Goal: Book appointment/travel/reservation

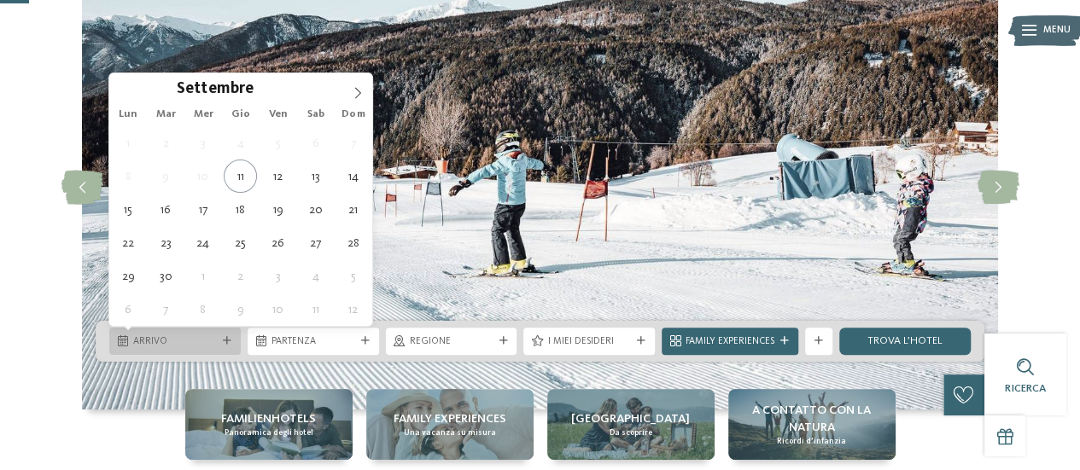
click at [205, 339] on span "Arrivo" at bounding box center [175, 342] width 84 height 14
click at [357, 95] on icon at bounding box center [358, 92] width 6 height 11
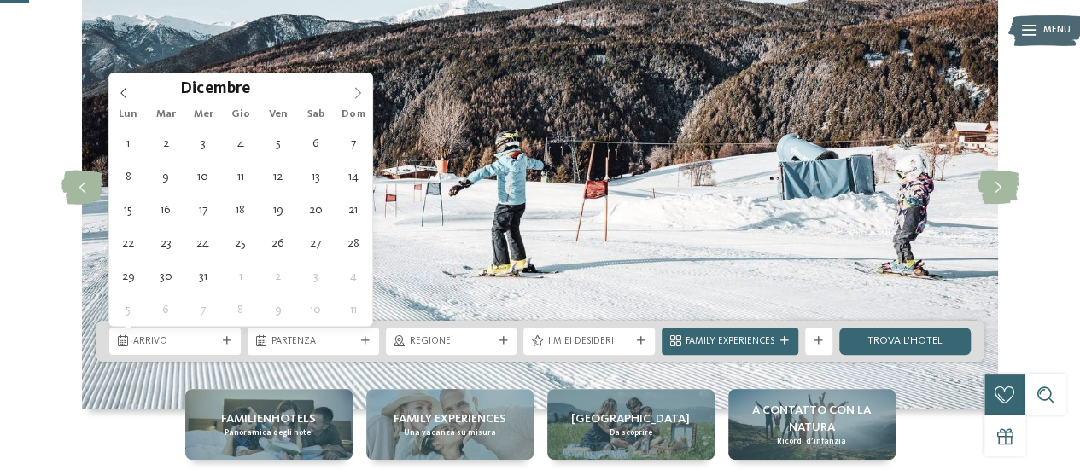
click at [357, 95] on icon at bounding box center [358, 92] width 6 height 11
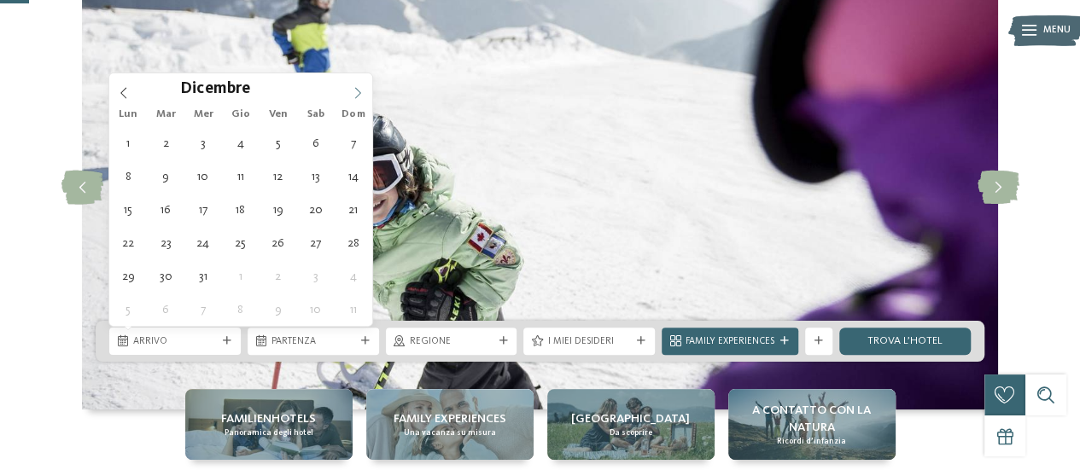
type input "****"
click at [357, 95] on icon at bounding box center [358, 92] width 6 height 11
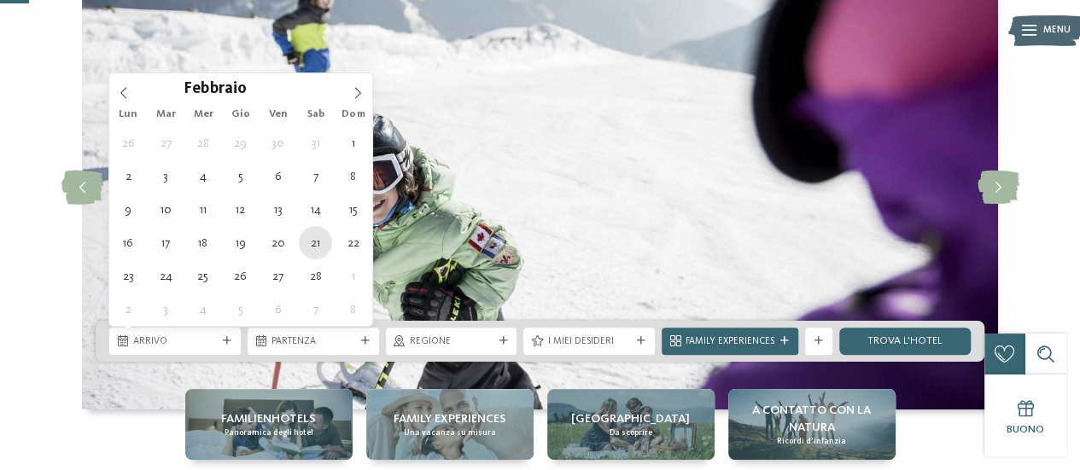
type div "21.02.2026"
type input "****"
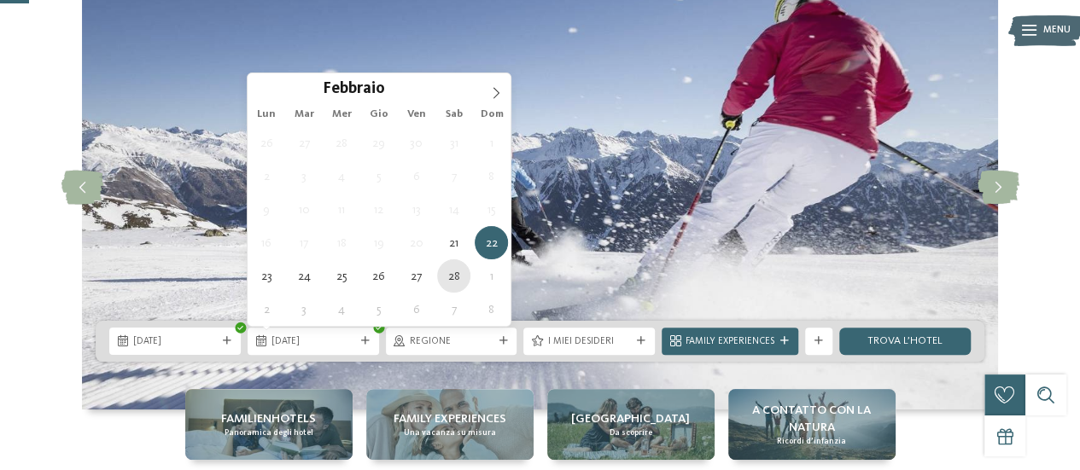
type div "28.02.2026"
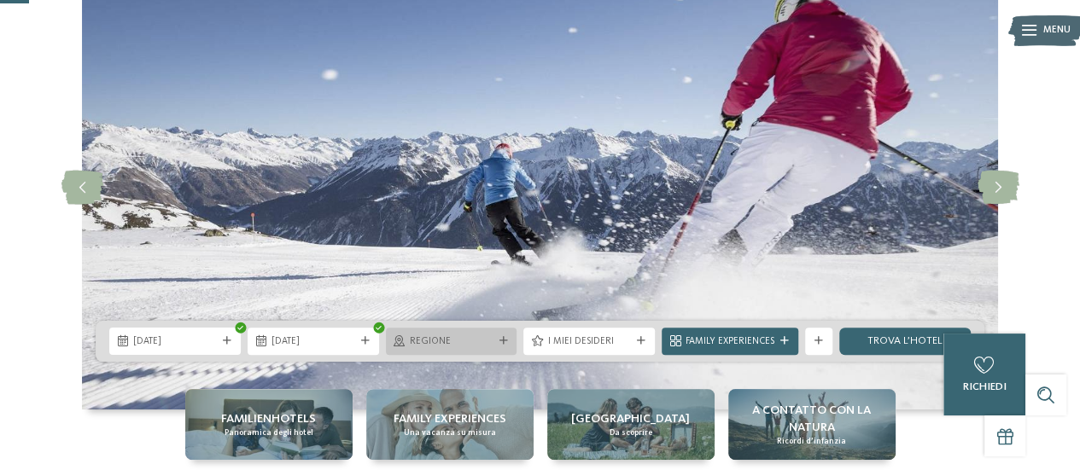
click at [493, 339] on div "Regione" at bounding box center [451, 341] width 90 height 15
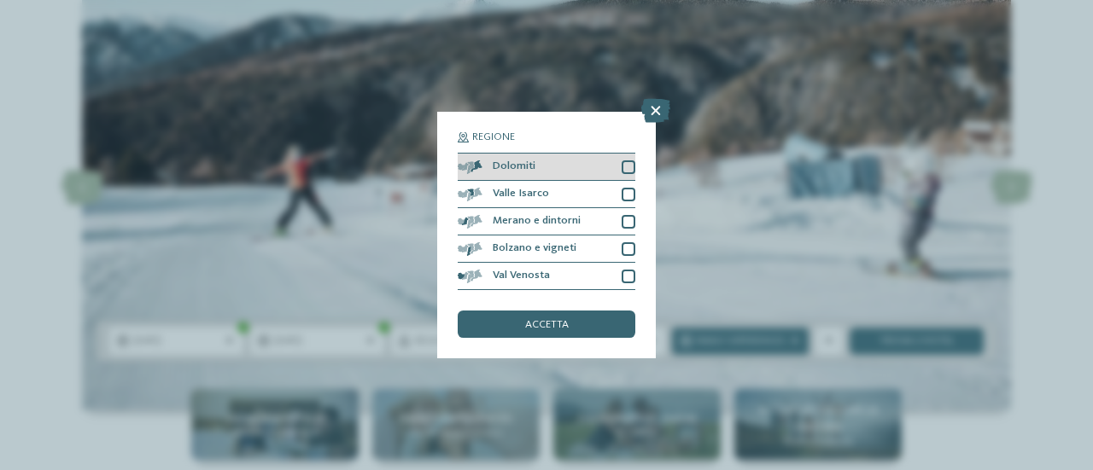
click at [631, 170] on div at bounding box center [628, 167] width 14 height 14
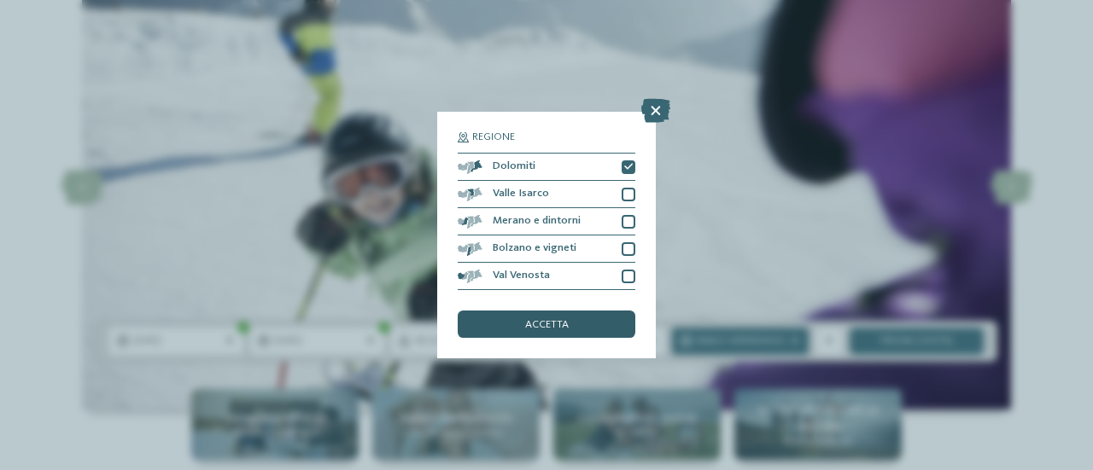
click at [581, 325] on div "accetta" at bounding box center [547, 324] width 178 height 27
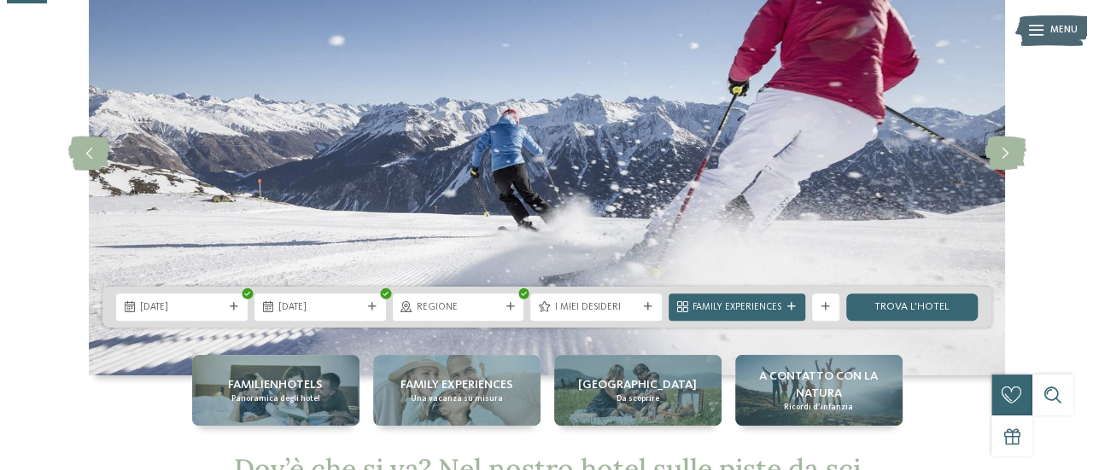
scroll to position [143, 0]
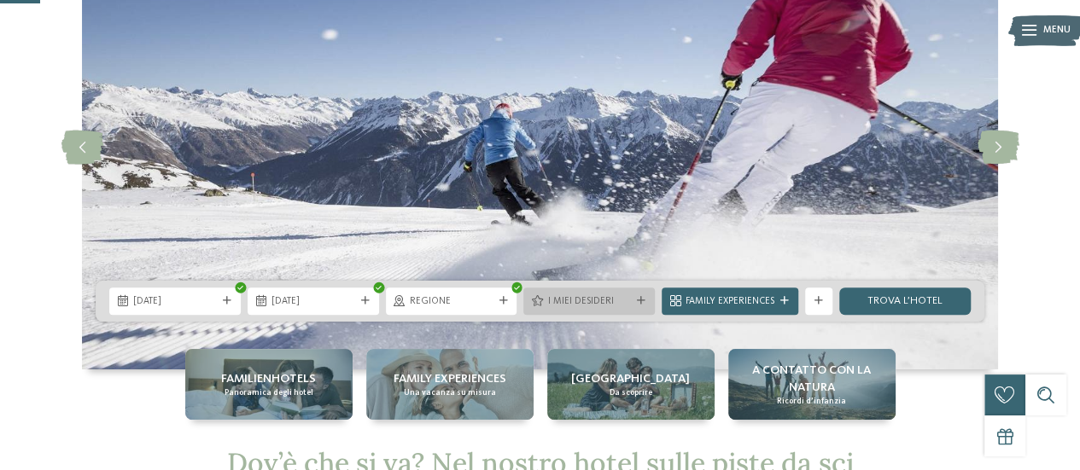
click at [595, 295] on span "I miei desideri" at bounding box center [589, 302] width 84 height 14
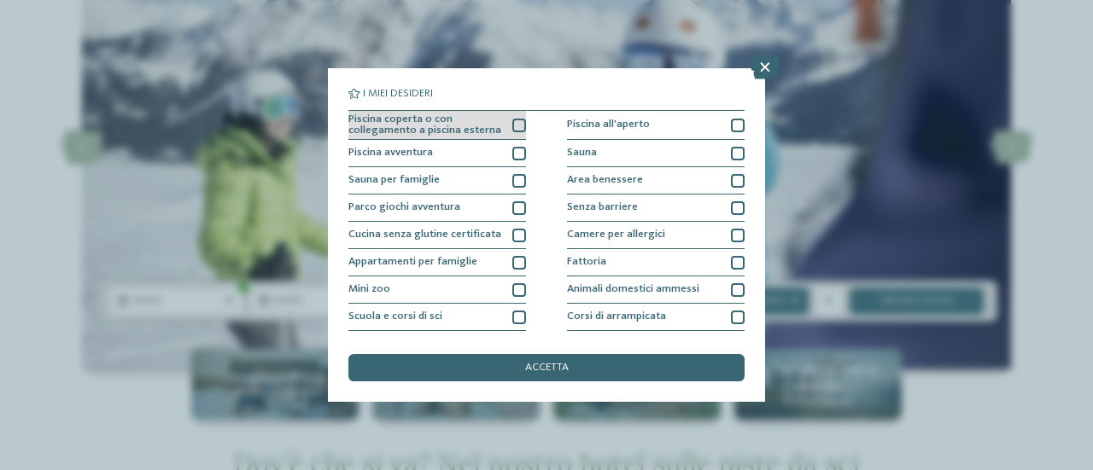
click at [490, 126] on span "Piscina coperta o con collegamento a piscina esterna" at bounding box center [425, 125] width 154 height 22
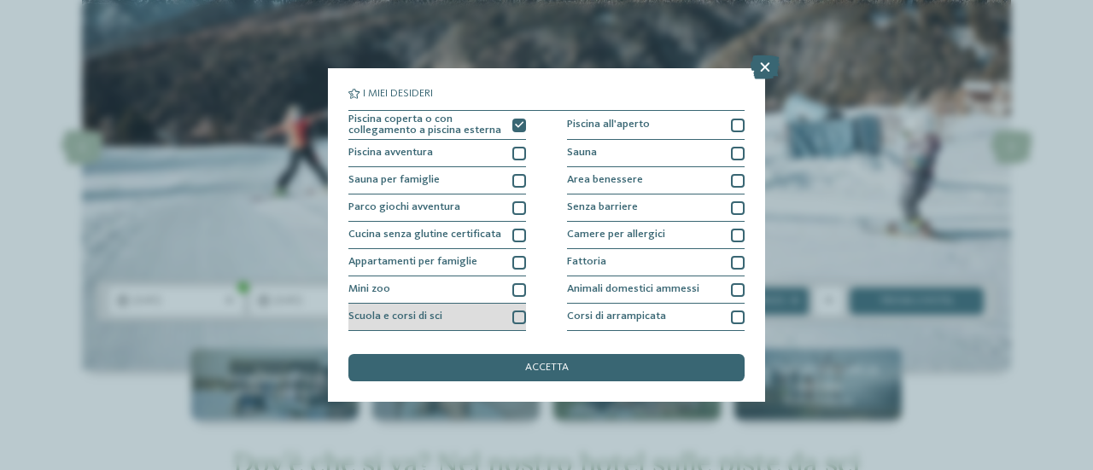
click at [487, 314] on div "Scuola e corsi di sci" at bounding box center [437, 317] width 178 height 27
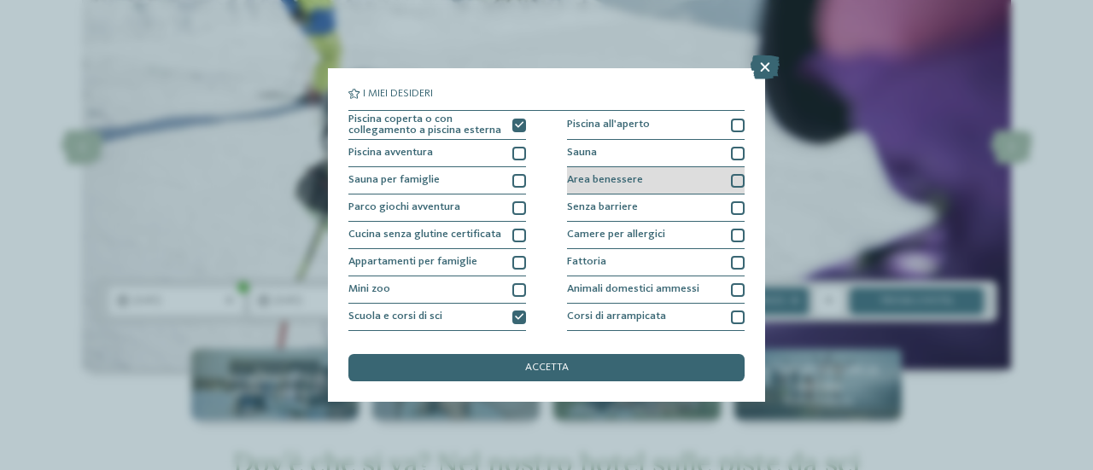
click at [652, 175] on div "Area benessere" at bounding box center [656, 180] width 178 height 27
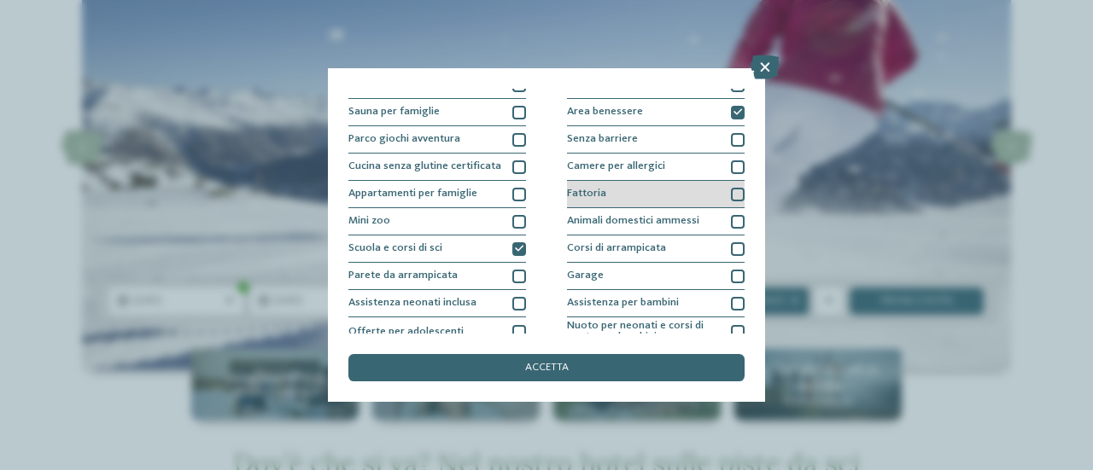
scroll to position [72, 0]
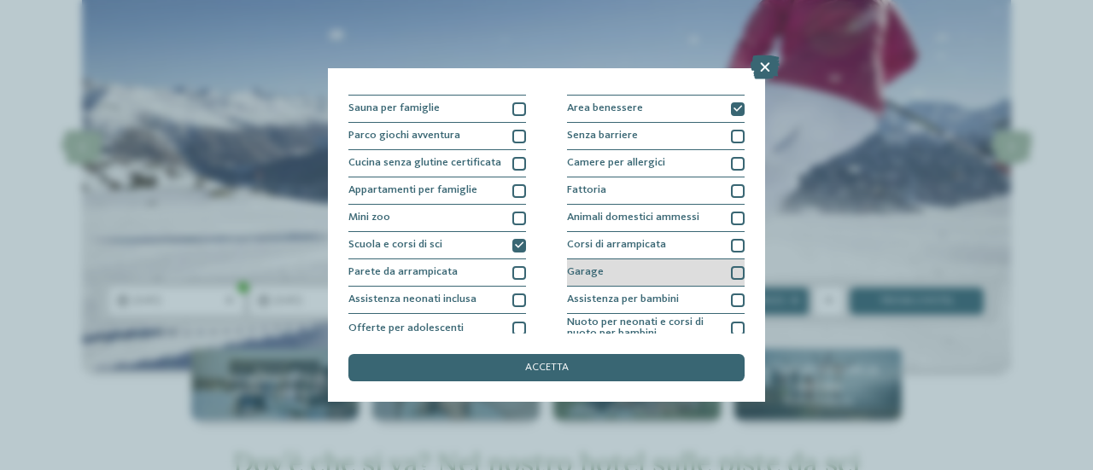
click at [656, 260] on div "Garage" at bounding box center [656, 273] width 178 height 27
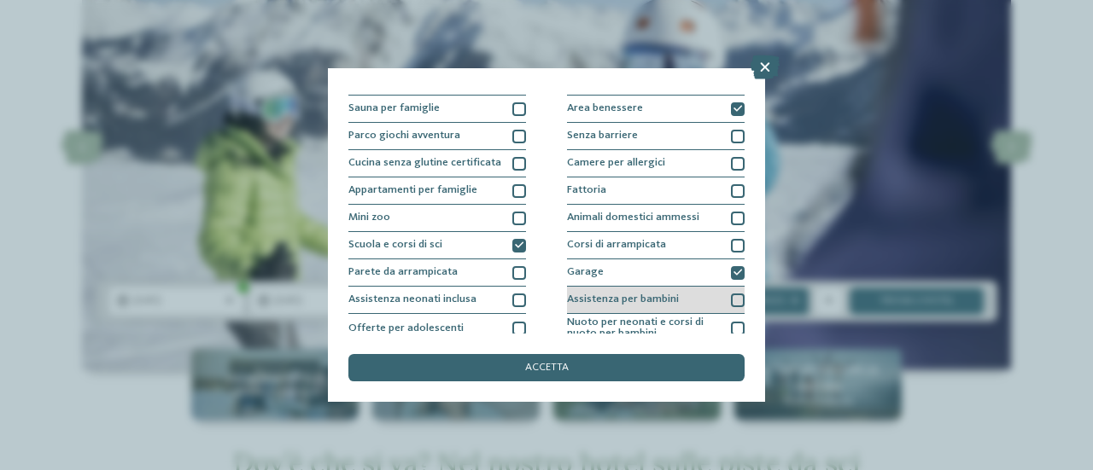
click at [656, 293] on div "Assistenza per bambini" at bounding box center [656, 300] width 178 height 27
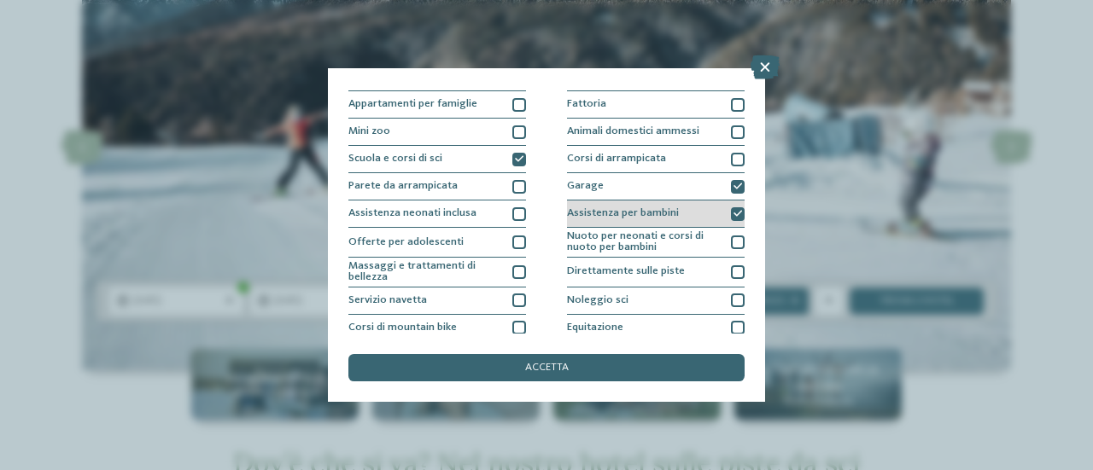
scroll to position [159, 0]
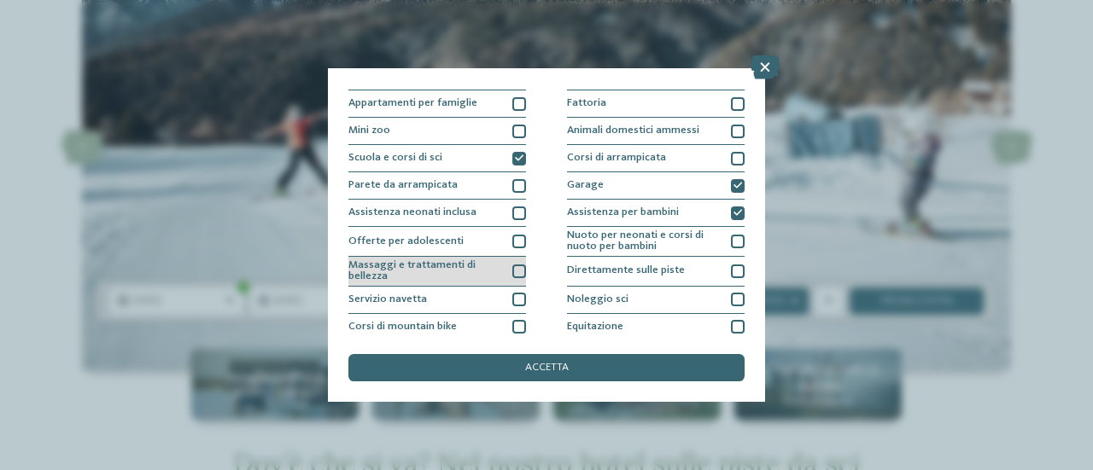
click at [485, 276] on span "Massaggi e trattamenti di bellezza" at bounding box center [425, 271] width 154 height 22
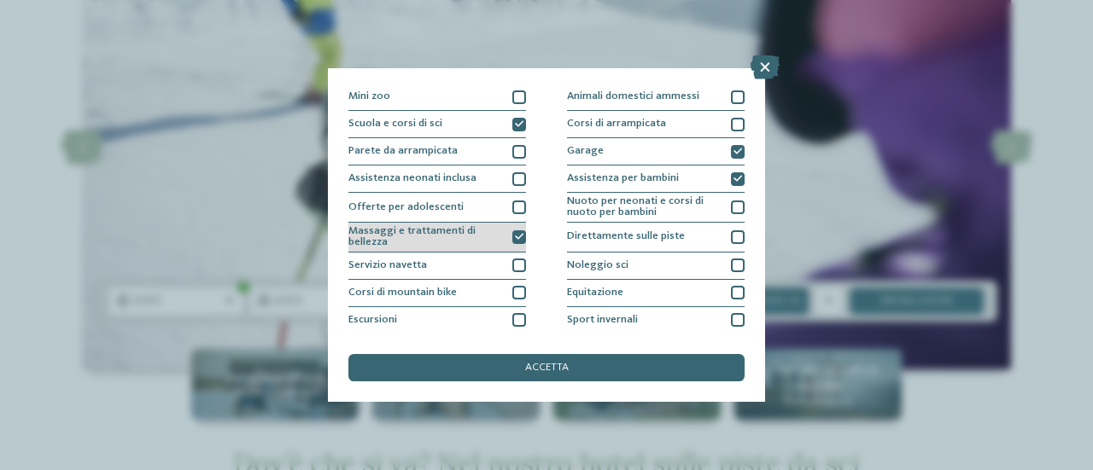
scroll to position [194, 0]
click at [485, 276] on div "Servizio navetta" at bounding box center [437, 265] width 178 height 27
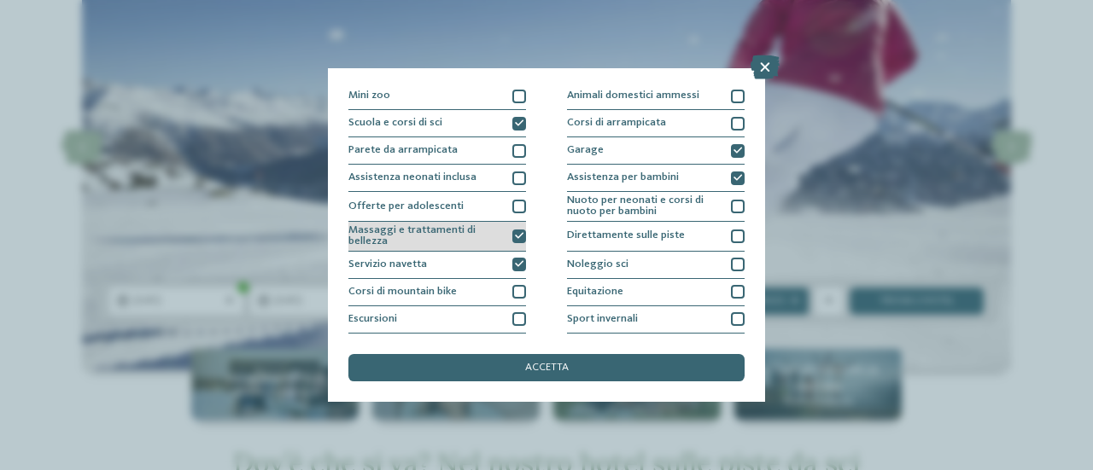
click at [485, 276] on div "Servizio navetta" at bounding box center [437, 265] width 178 height 27
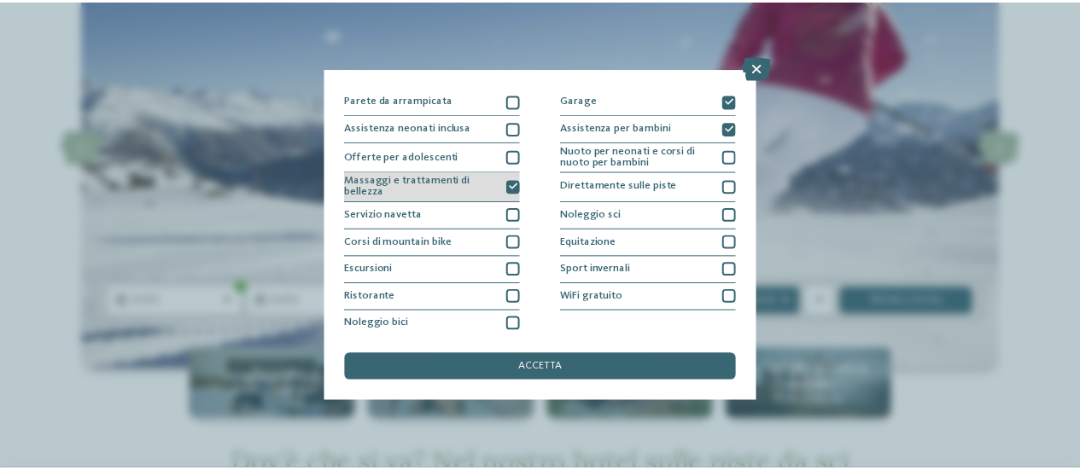
scroll to position [246, 0]
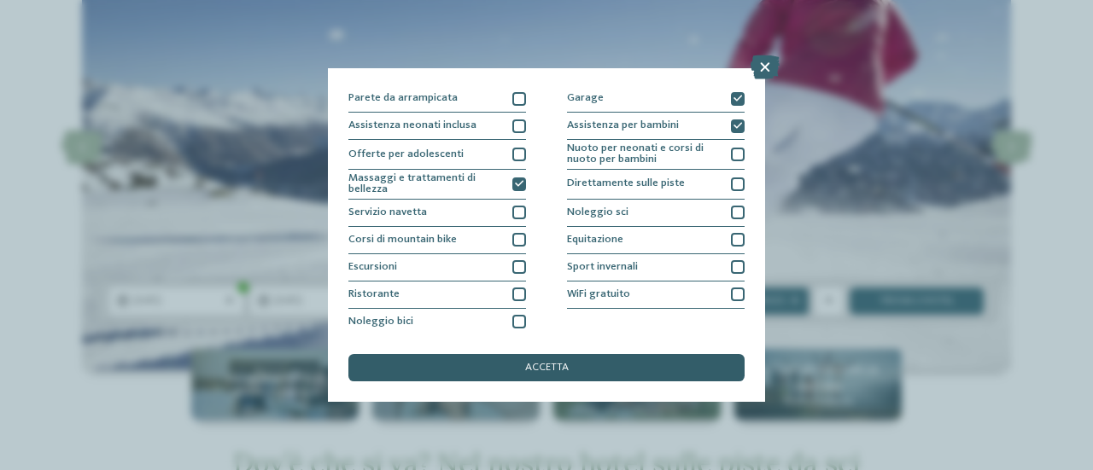
click at [499, 373] on div "accetta" at bounding box center [546, 367] width 396 height 27
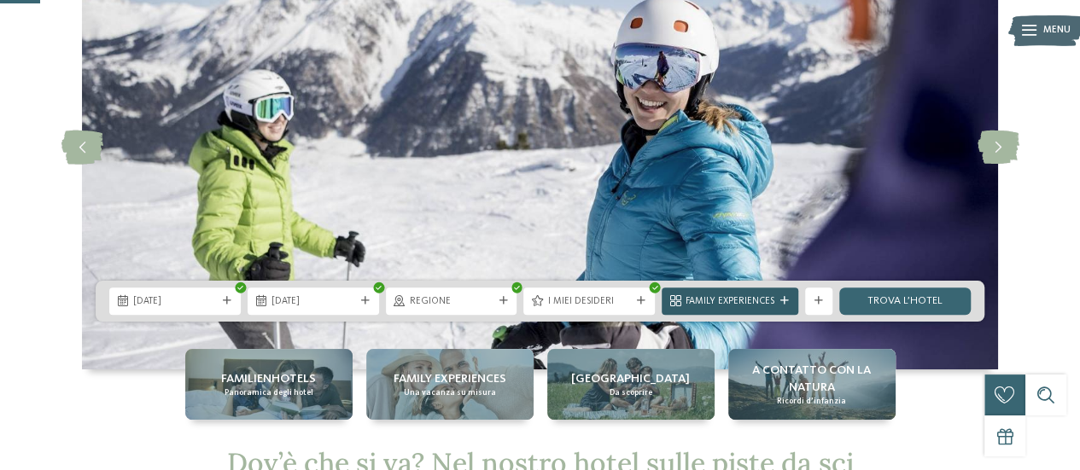
click at [707, 299] on span "Family Experiences" at bounding box center [729, 302] width 89 height 14
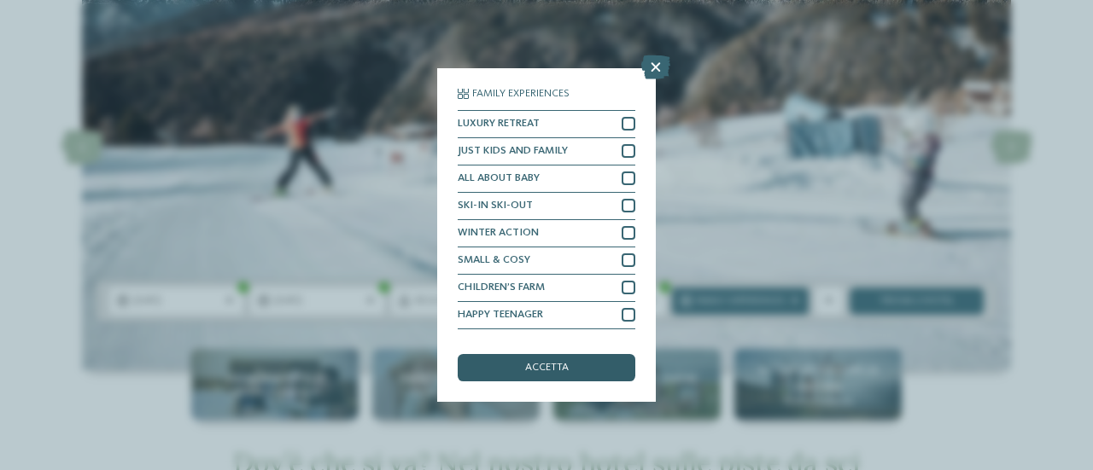
click at [616, 372] on div "accetta" at bounding box center [547, 367] width 178 height 27
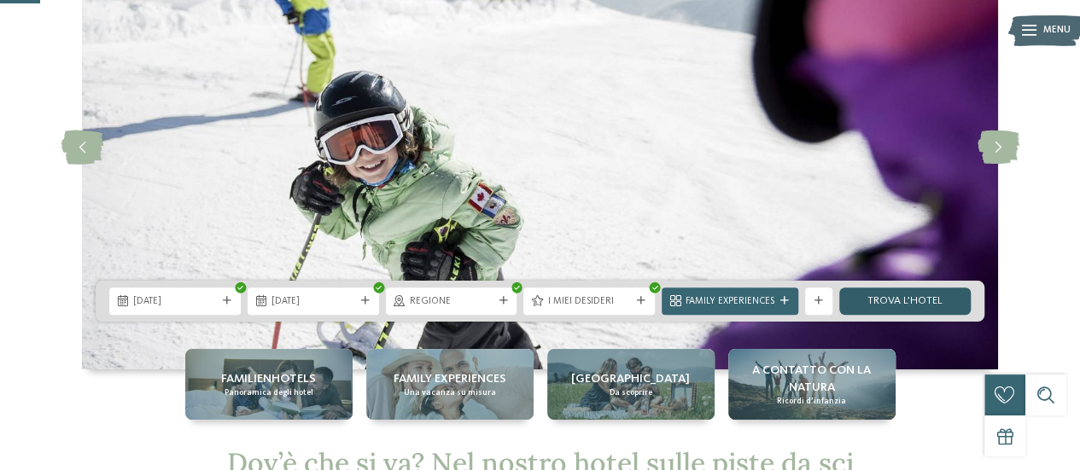
click at [907, 300] on link "trova l’hotel" at bounding box center [904, 301] width 131 height 27
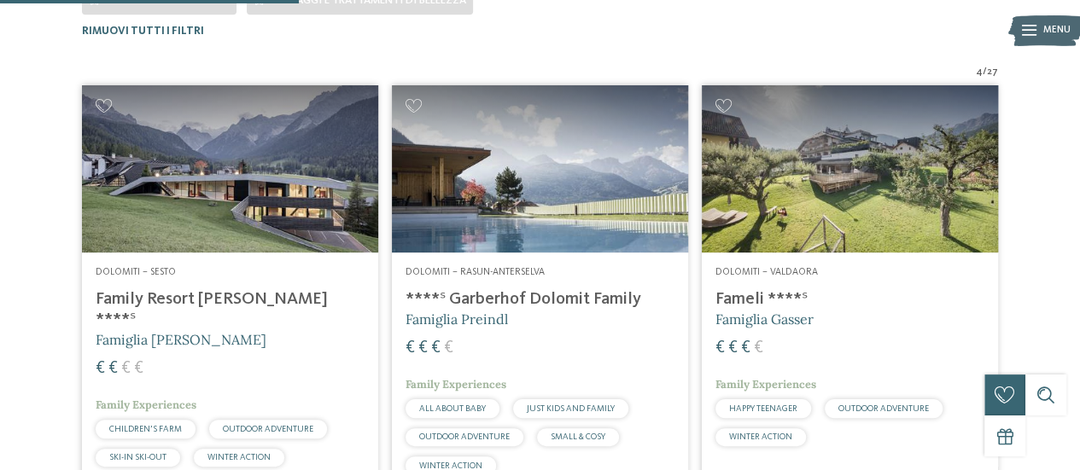
scroll to position [473, 0]
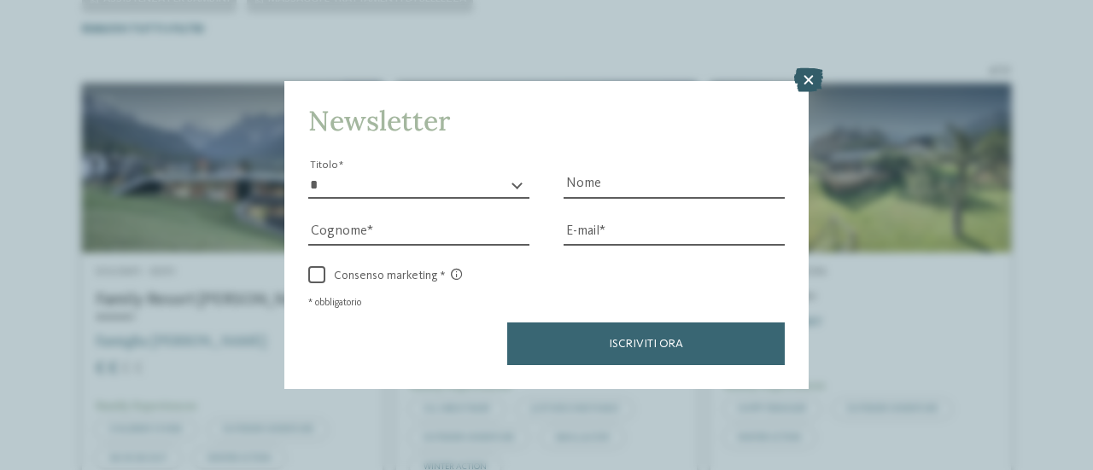
click at [809, 79] on icon at bounding box center [808, 80] width 29 height 24
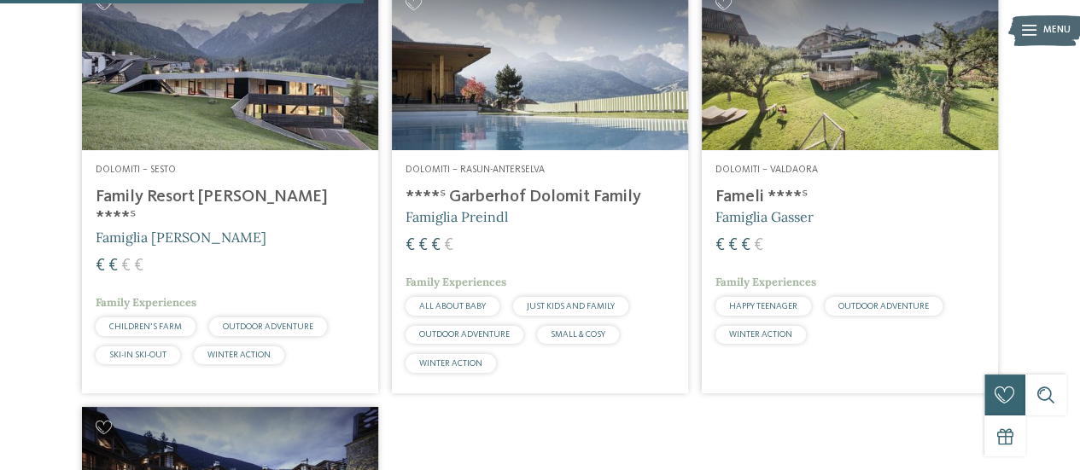
scroll to position [574, 0]
click at [586, 257] on div "€ € € €" at bounding box center [539, 246] width 269 height 23
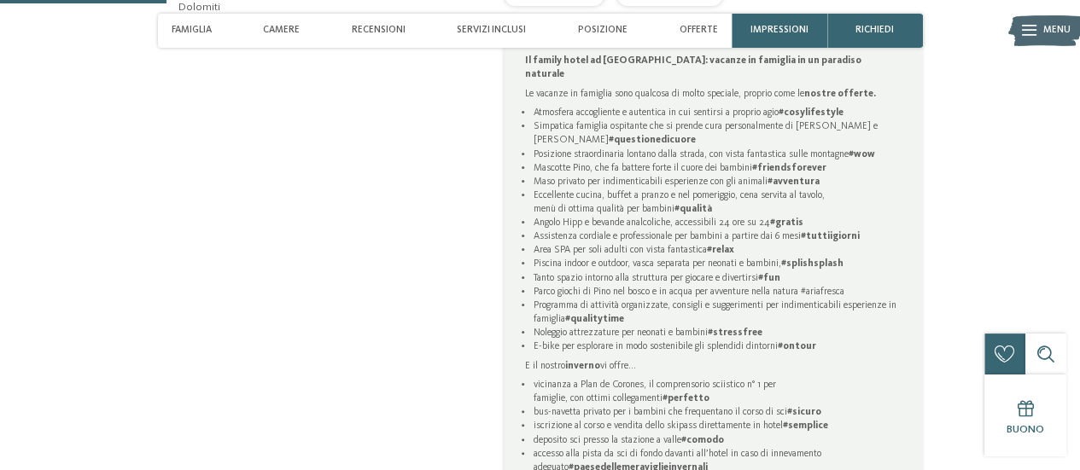
scroll to position [859, 0]
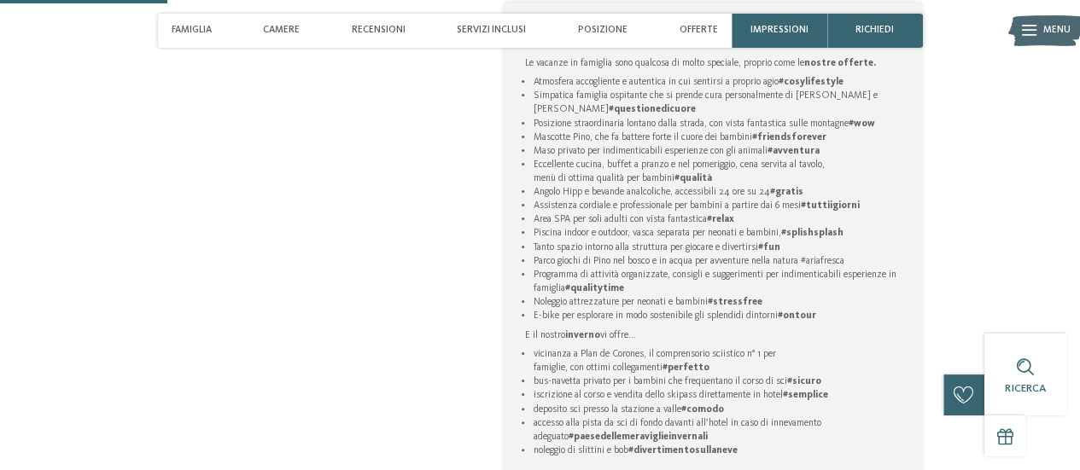
click at [805, 131] on li "Mascotte Pino, che fa battere forte il cuore dei bambini #friendsforever" at bounding box center [717, 138] width 369 height 14
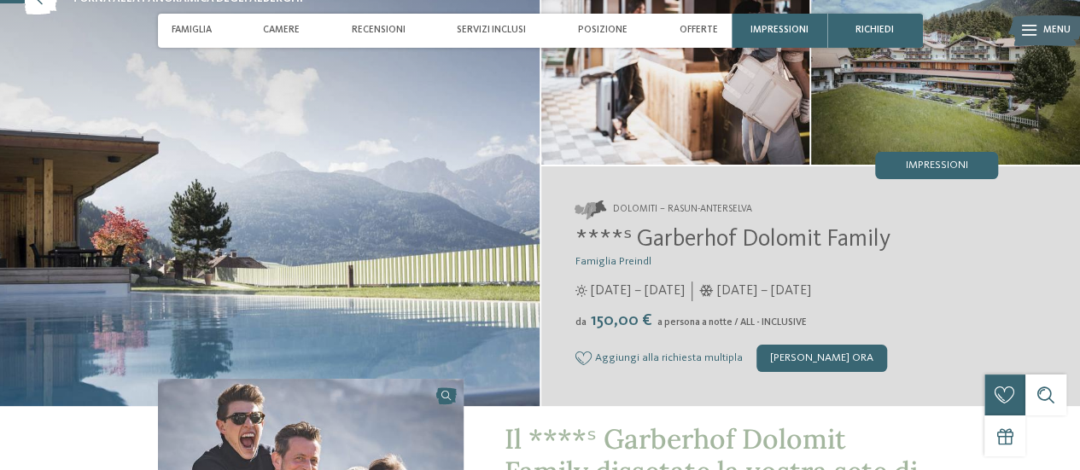
scroll to position [130, 0]
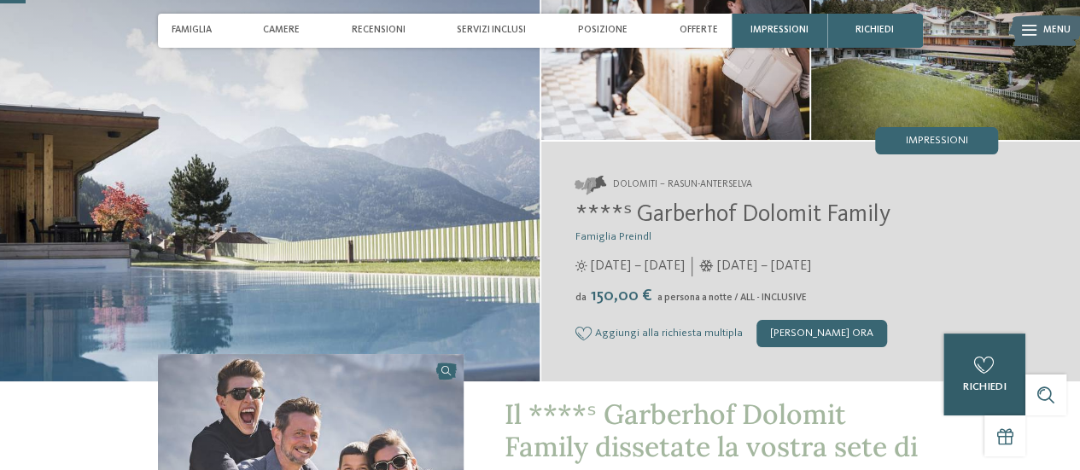
drag, startPoint x: 831, startPoint y: 78, endPoint x: 1001, endPoint y: 397, distance: 361.7
click at [1001, 397] on div "0 richiedi 0 di 5 hotel aggiunti alla richiesta Richiedi ora" at bounding box center [984, 375] width 82 height 82
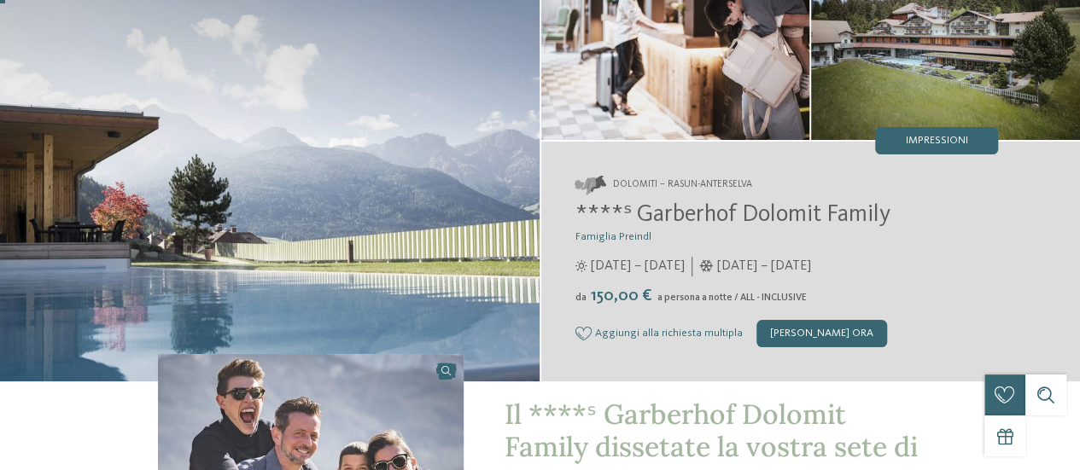
scroll to position [0, 0]
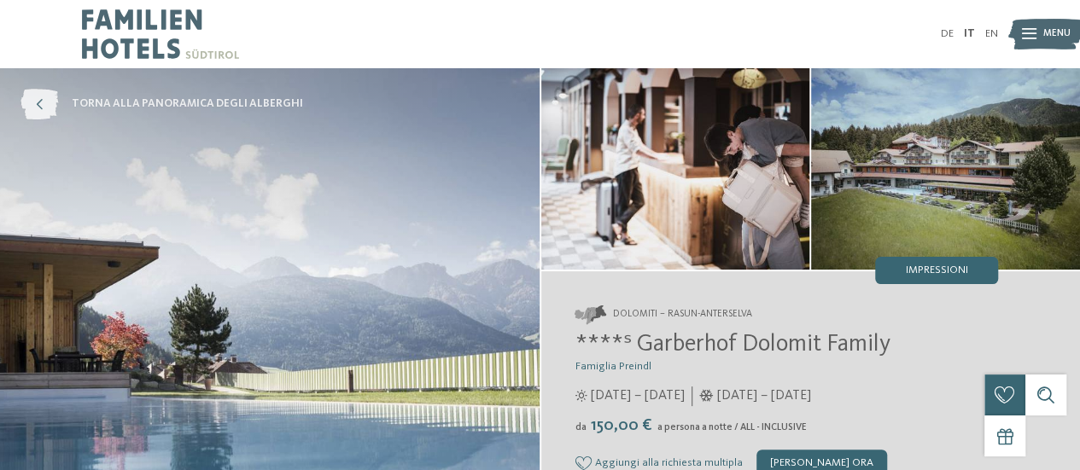
click at [43, 96] on icon at bounding box center [39, 104] width 38 height 31
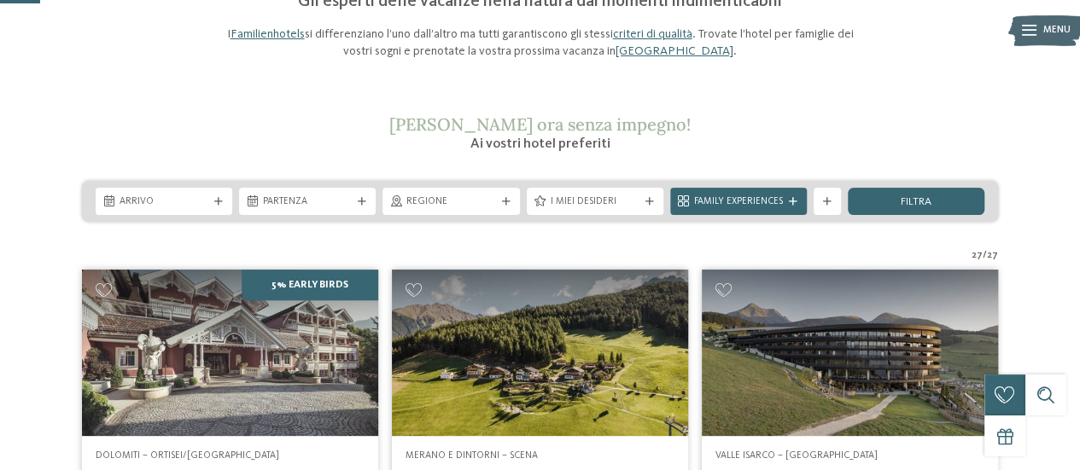
scroll to position [171, 0]
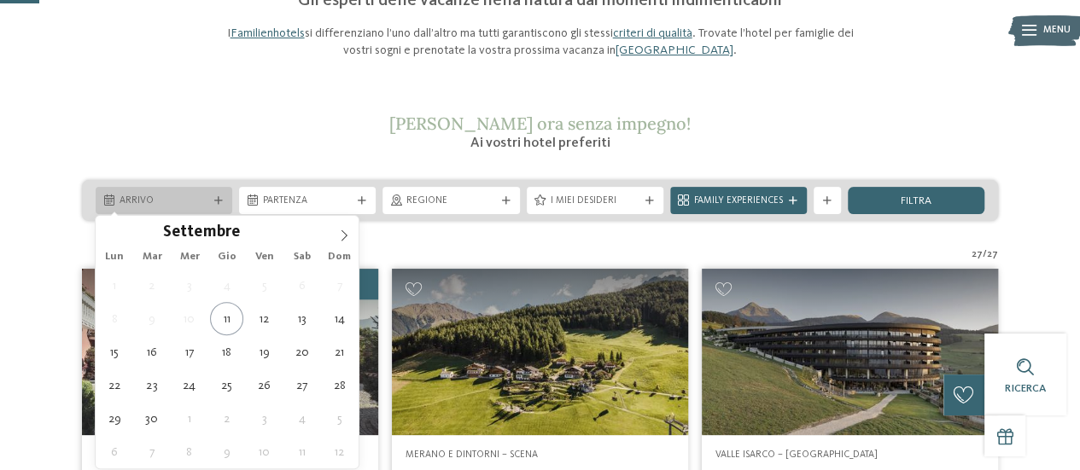
click at [186, 201] on span "Arrivo" at bounding box center [164, 202] width 89 height 14
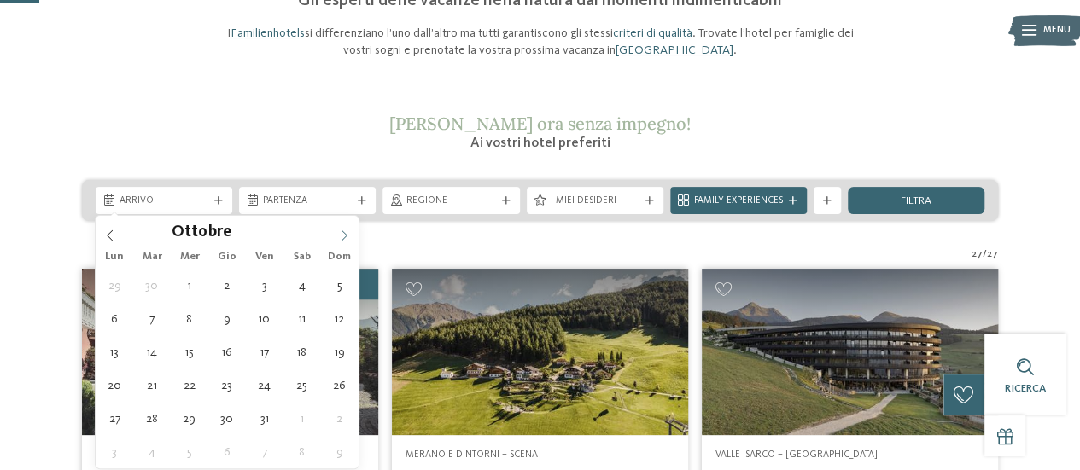
click at [341, 230] on icon at bounding box center [344, 236] width 12 height 12
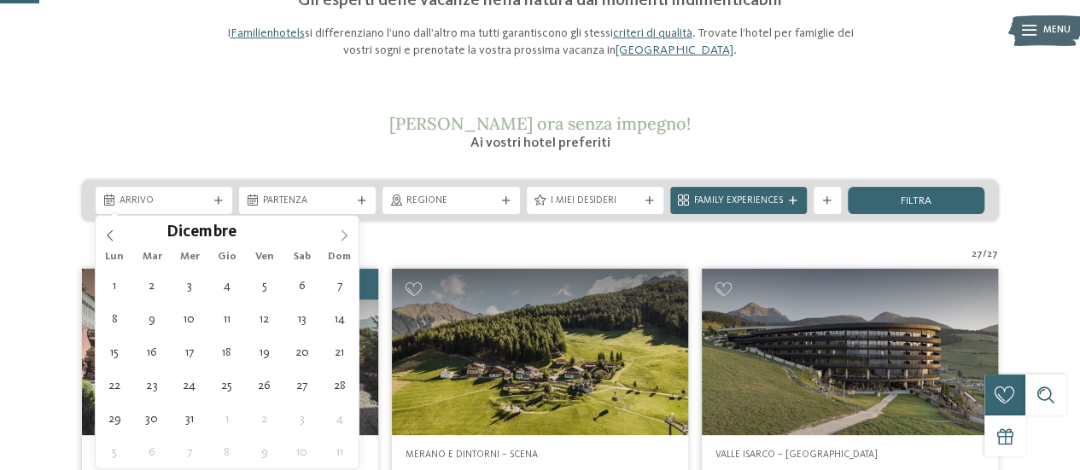
type input "****"
click at [341, 230] on icon at bounding box center [344, 236] width 12 height 12
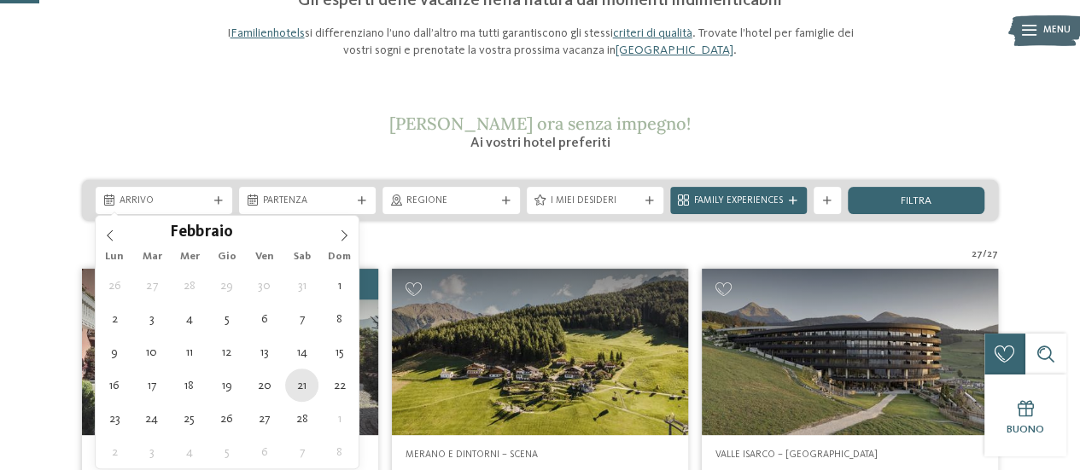
type div "21.02.2026"
type input "****"
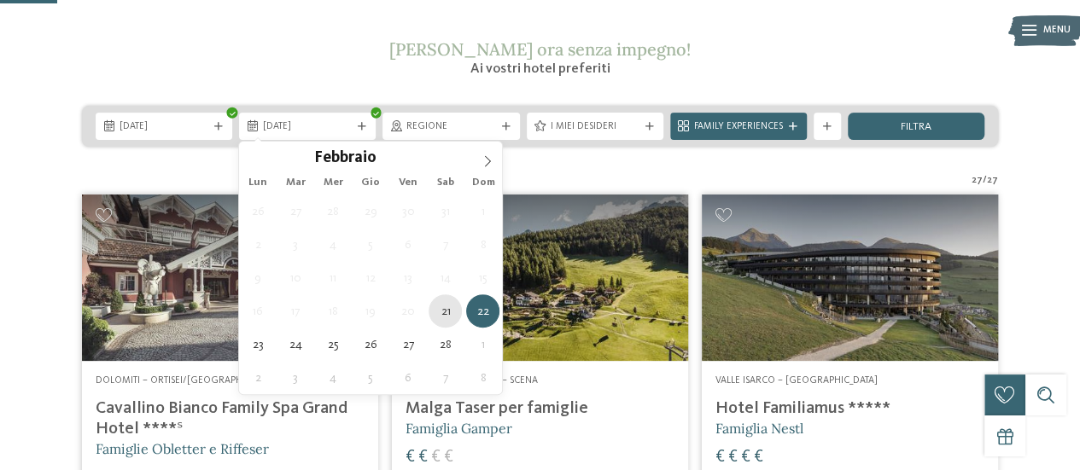
scroll to position [248, 0]
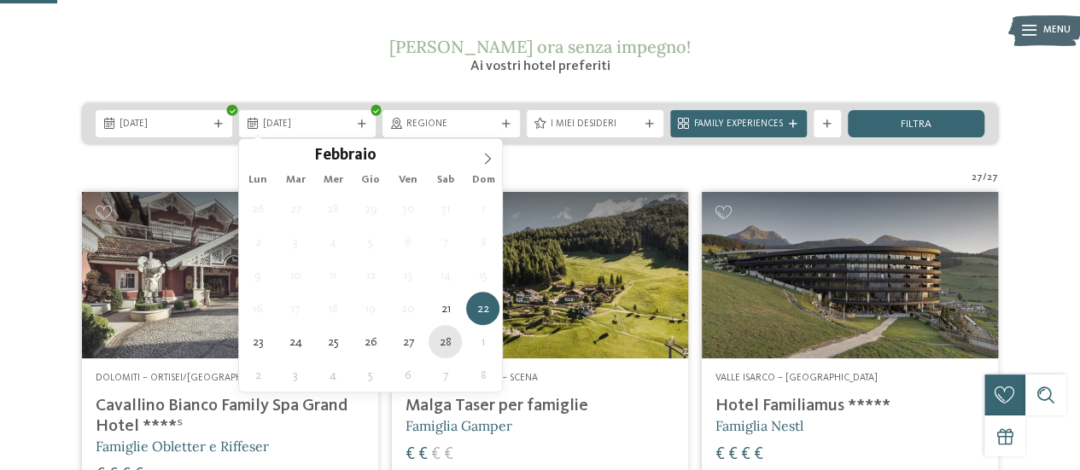
type div "28.02.2026"
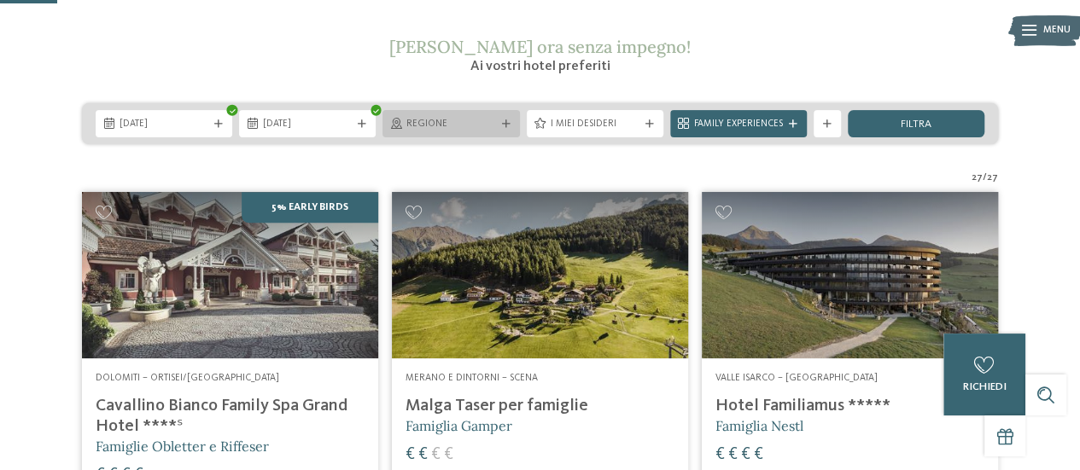
click at [485, 128] on span "Regione" at bounding box center [450, 125] width 89 height 14
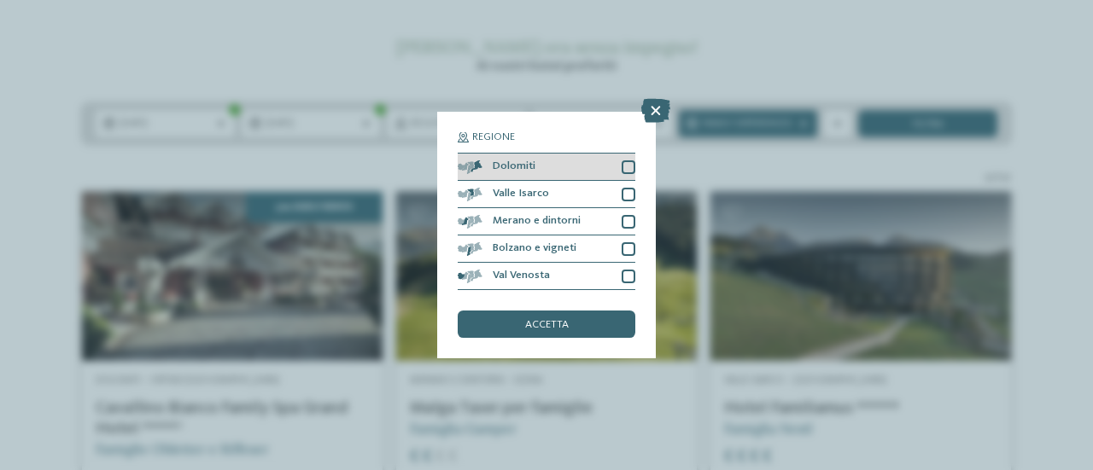
click at [510, 161] on span "Dolomiti" at bounding box center [514, 166] width 43 height 11
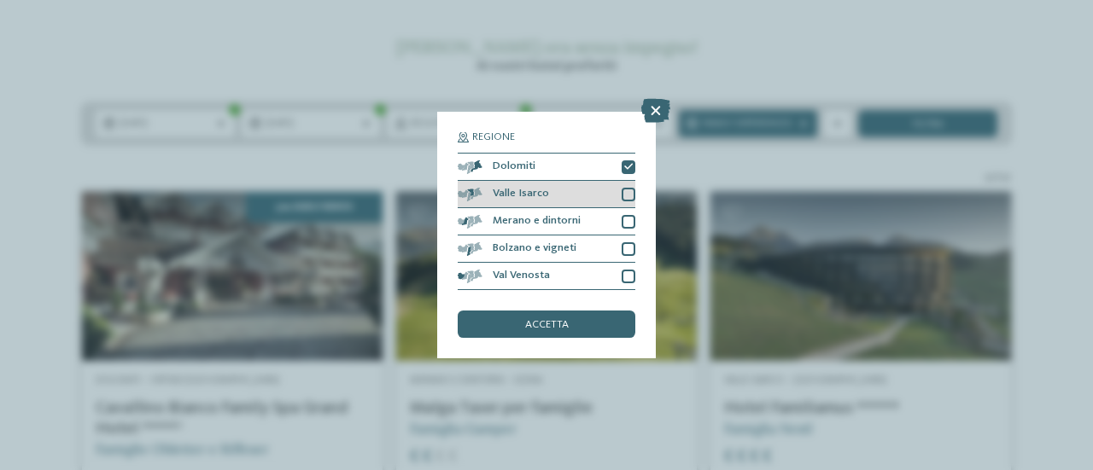
click at [521, 196] on span "Valle Isarco" at bounding box center [521, 194] width 56 height 11
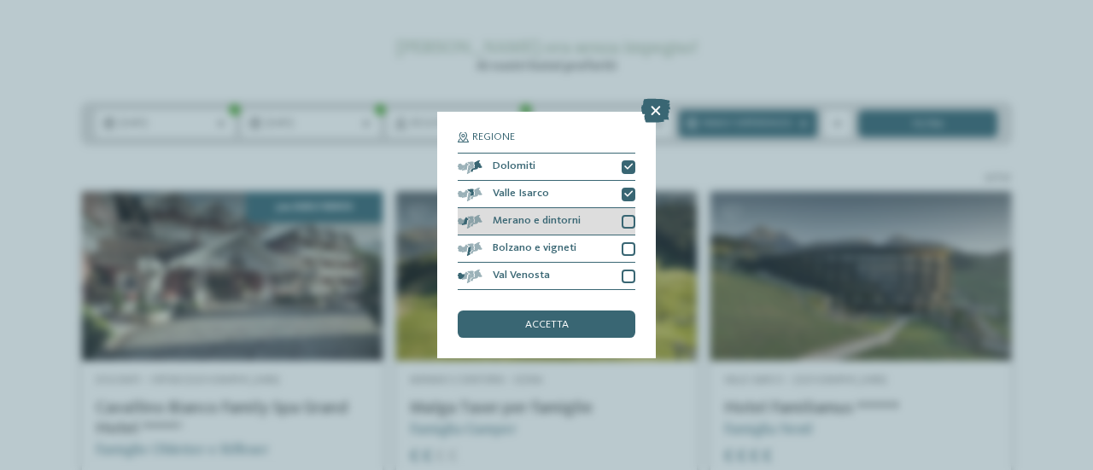
click at [614, 226] on div "Merano e dintorni" at bounding box center [547, 221] width 178 height 27
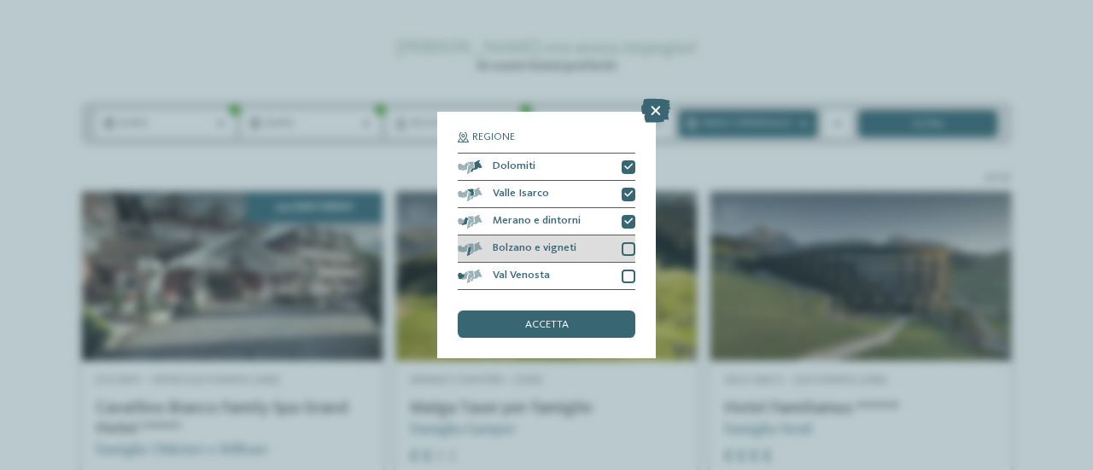
click at [629, 248] on div at bounding box center [628, 249] width 14 height 14
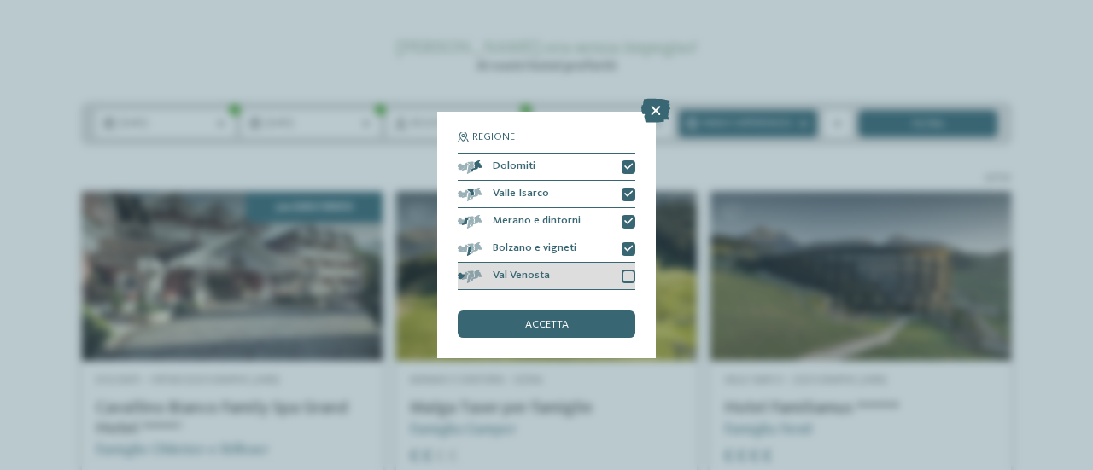
click at [630, 272] on div at bounding box center [628, 277] width 14 height 14
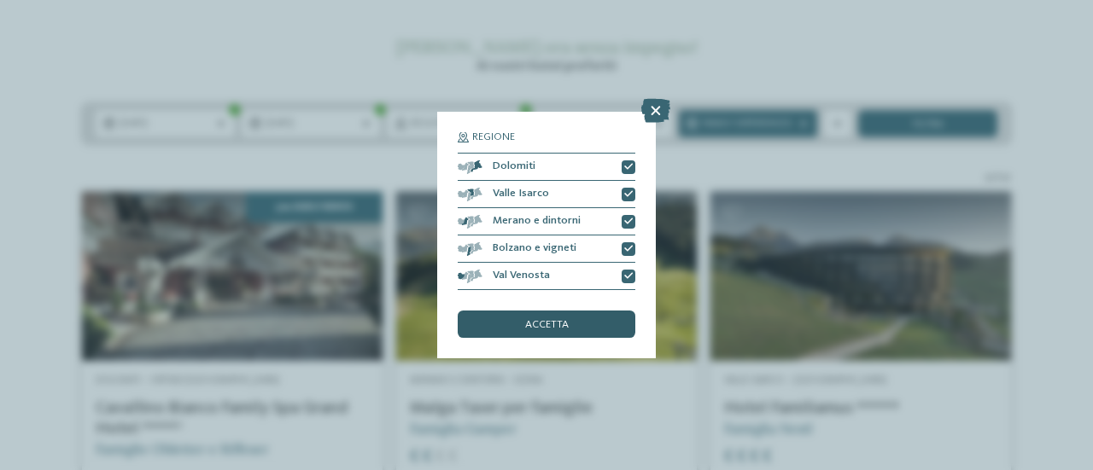
click at [572, 332] on div "accetta" at bounding box center [547, 324] width 178 height 27
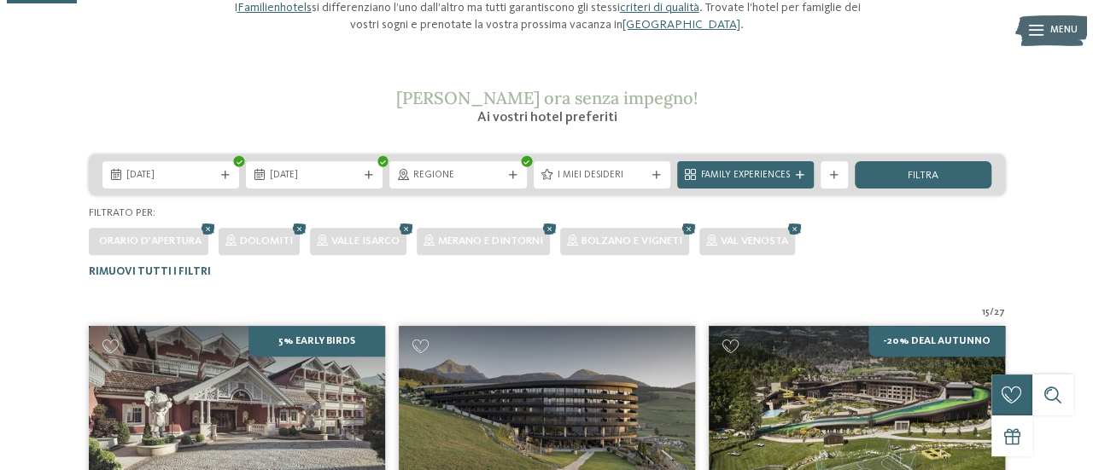
scroll to position [195, 0]
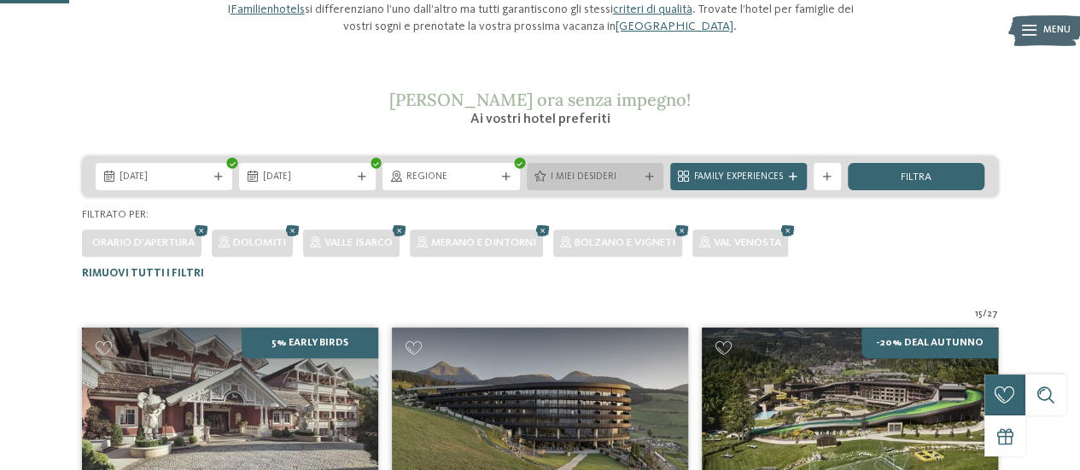
click at [600, 177] on span "I miei desideri" at bounding box center [595, 178] width 89 height 14
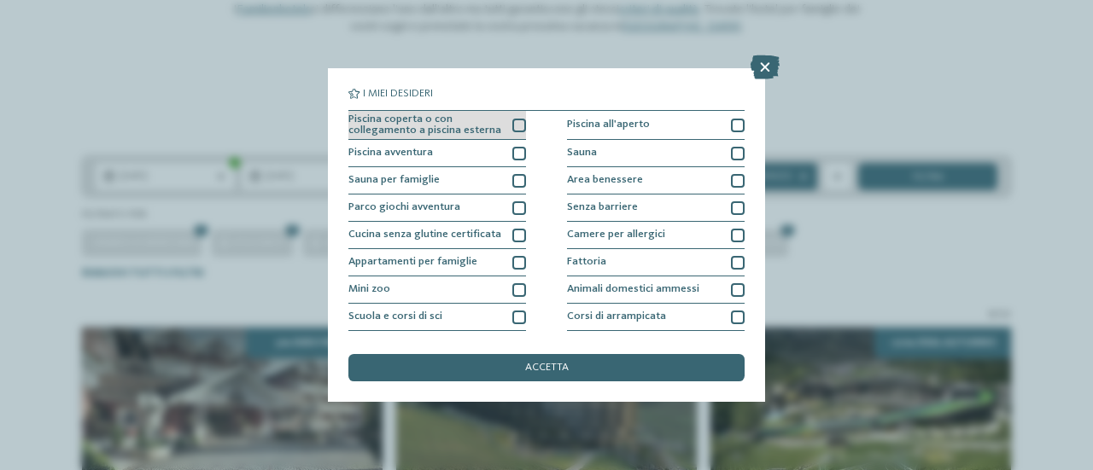
click at [495, 126] on span "Piscina coperta o con collegamento a piscina esterna" at bounding box center [425, 125] width 154 height 22
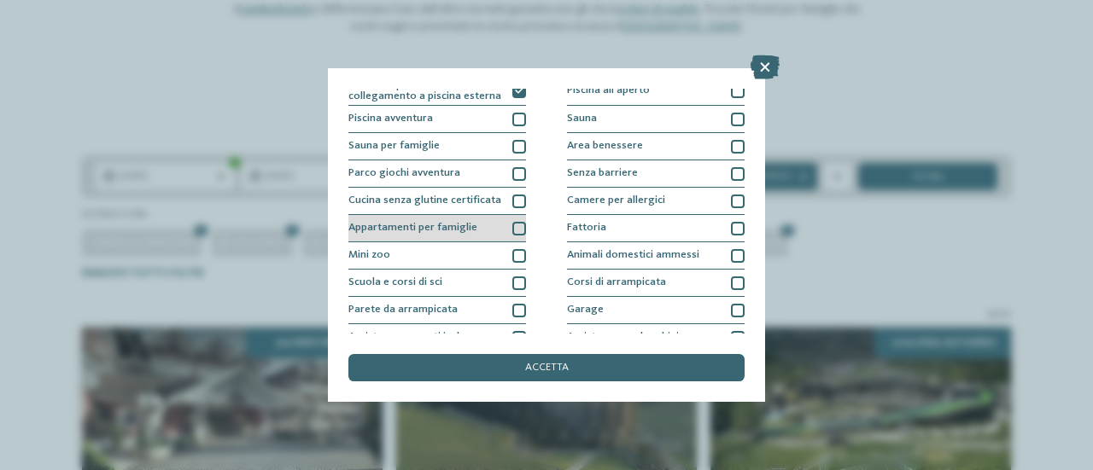
scroll to position [35, 0]
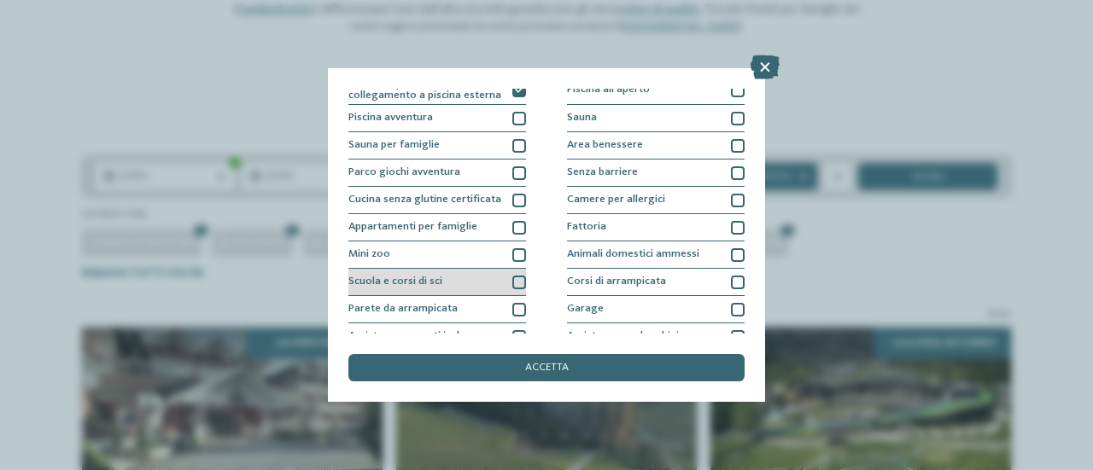
click at [475, 280] on div "Scuola e corsi di sci" at bounding box center [437, 282] width 178 height 27
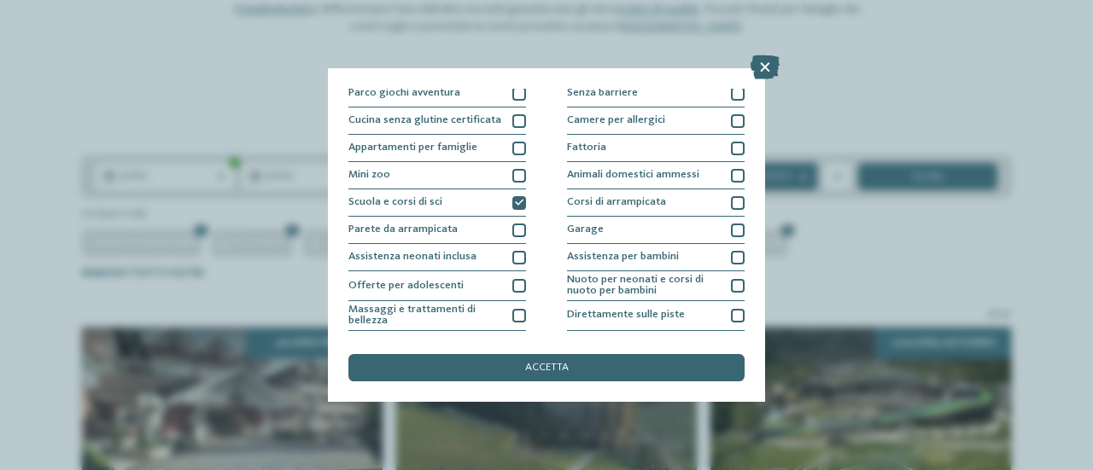
scroll to position [0, 0]
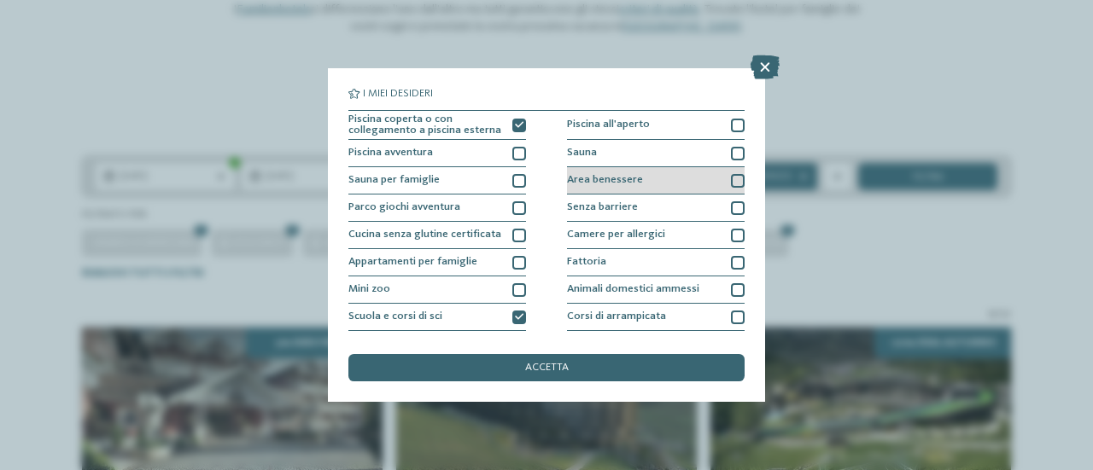
click at [693, 179] on div "Area benessere" at bounding box center [656, 180] width 178 height 27
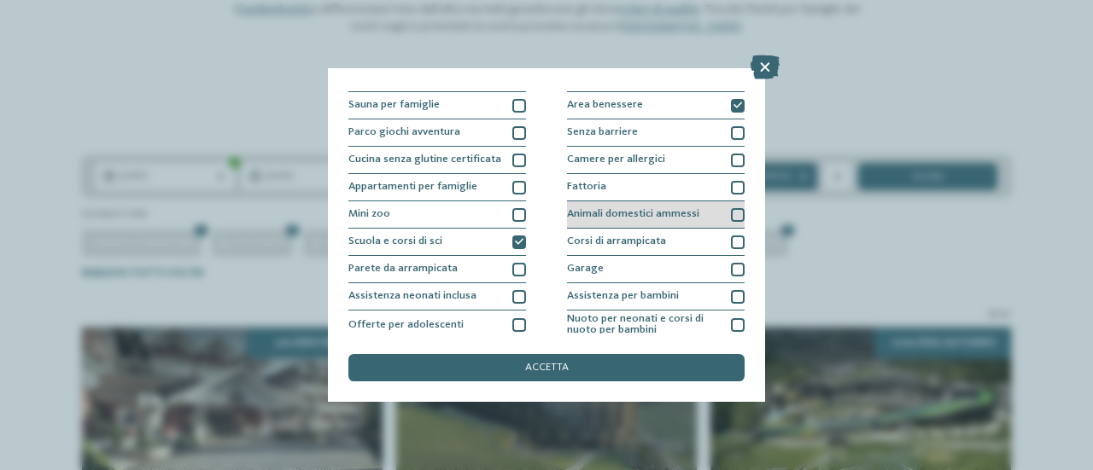
scroll to position [77, 0]
click at [693, 277] on div "Garage" at bounding box center [656, 267] width 178 height 27
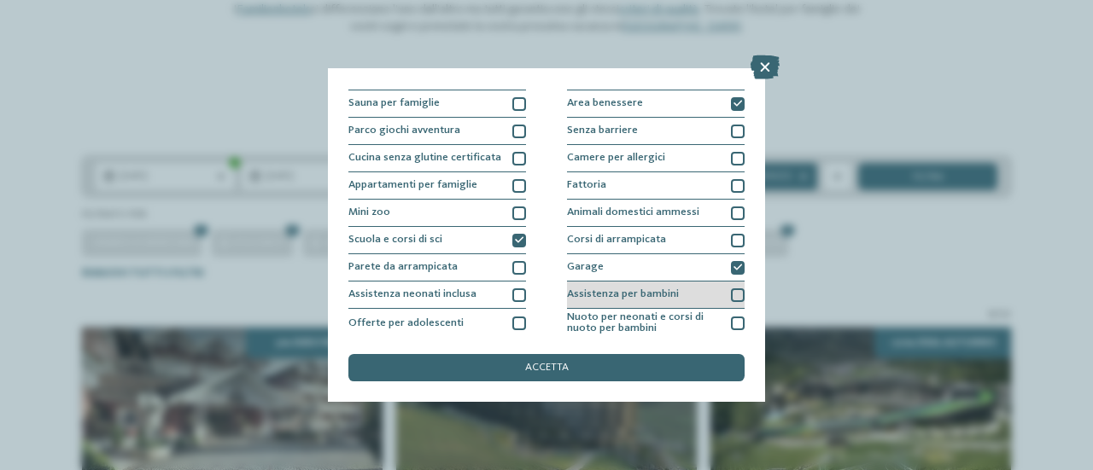
click at [696, 301] on div "Assistenza per bambini" at bounding box center [656, 295] width 178 height 27
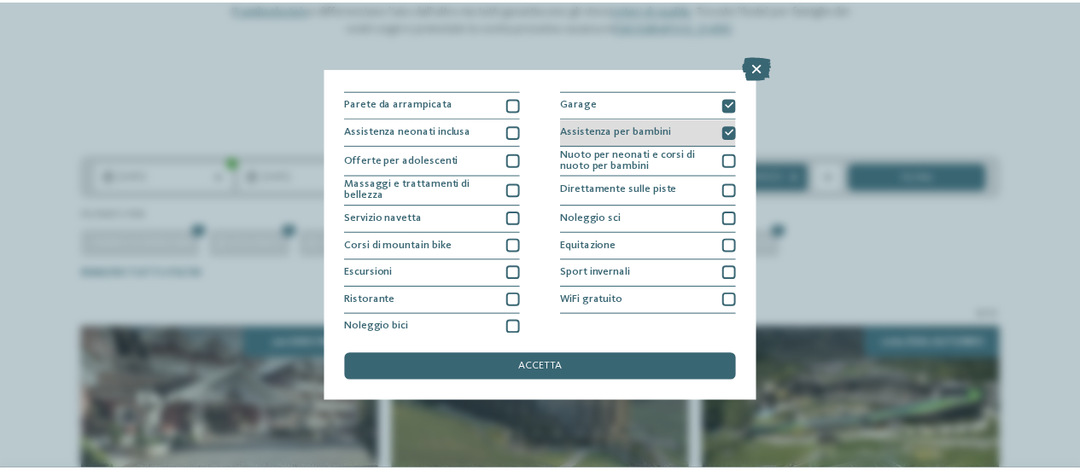
scroll to position [246, 0]
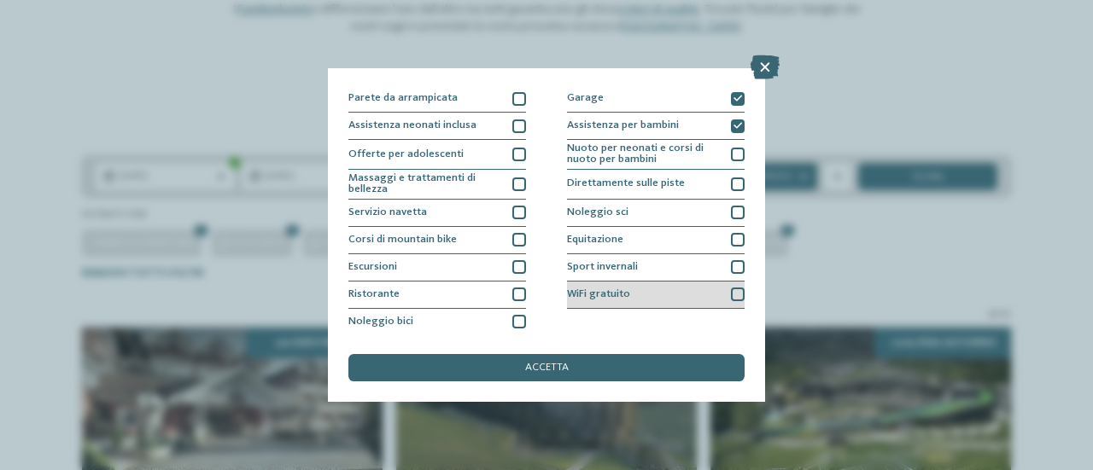
click at [731, 288] on div at bounding box center [738, 295] width 14 height 14
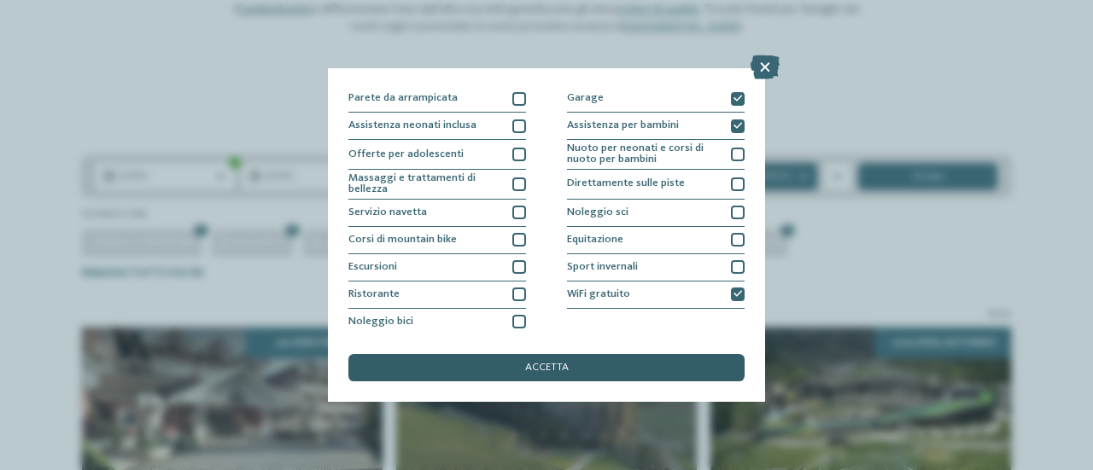
click at [596, 369] on div "accetta" at bounding box center [546, 367] width 396 height 27
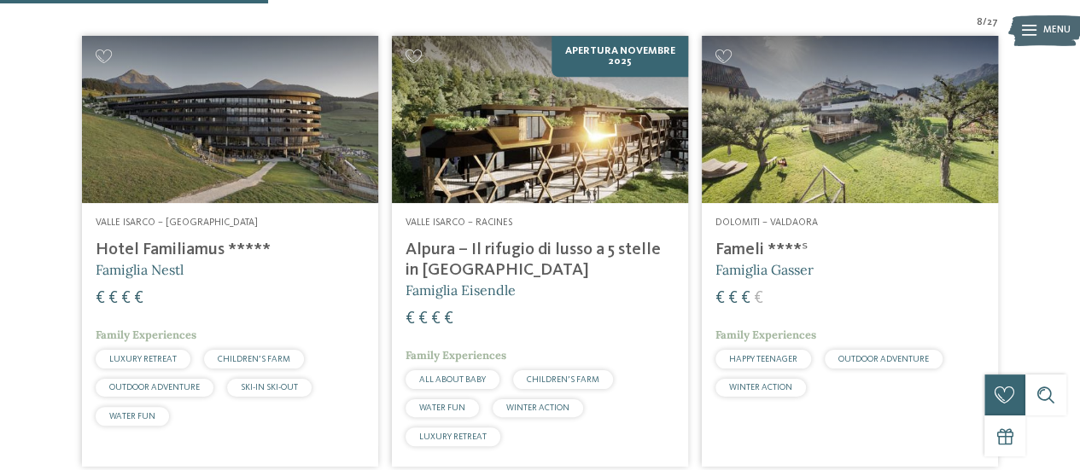
scroll to position [550, 0]
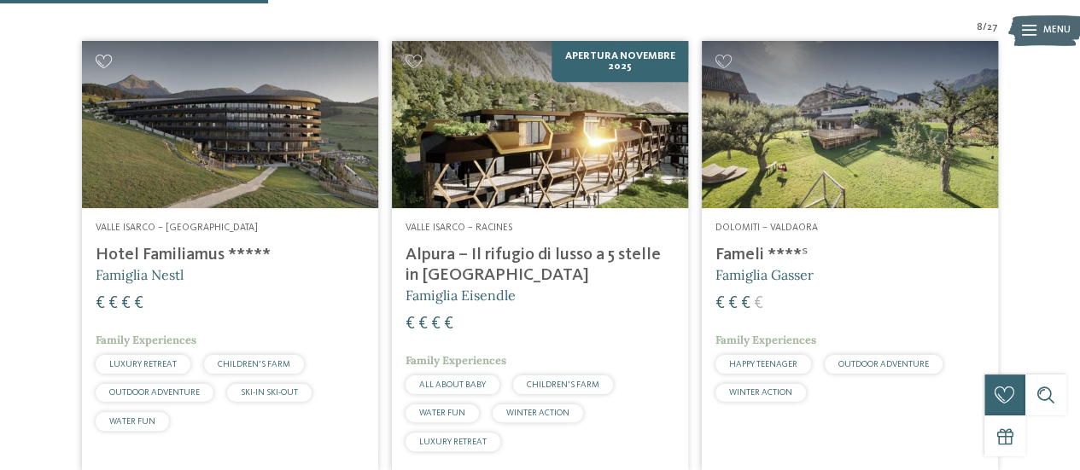
click at [99, 59] on icon at bounding box center [104, 62] width 16 height 14
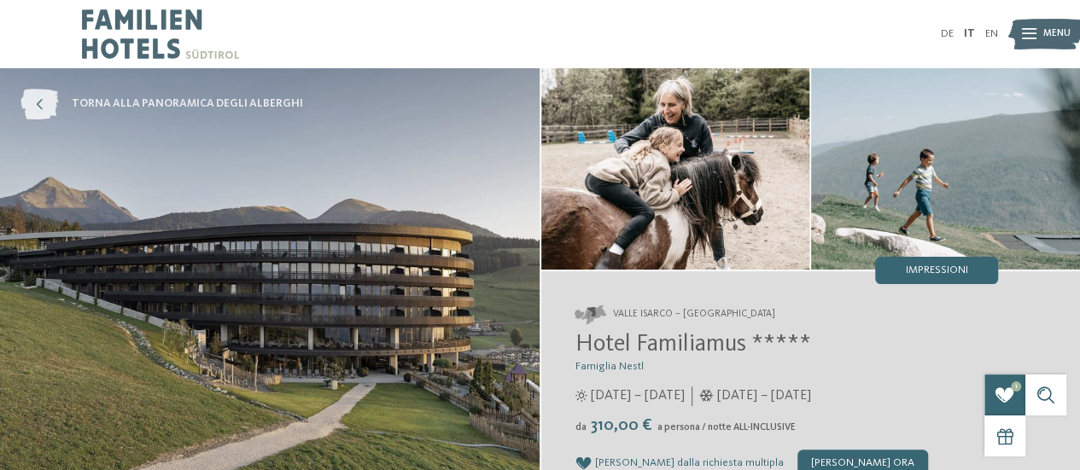
click at [38, 105] on icon at bounding box center [39, 104] width 38 height 31
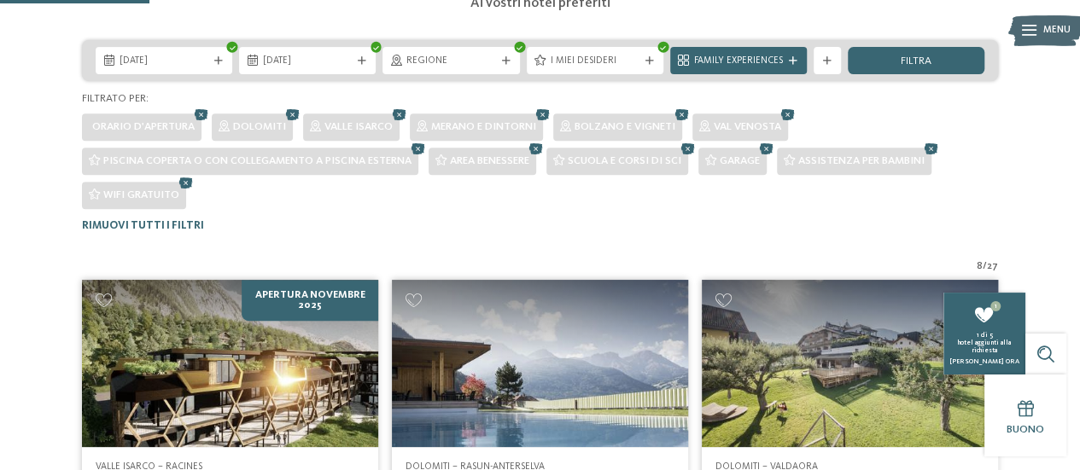
scroll to position [312, 0]
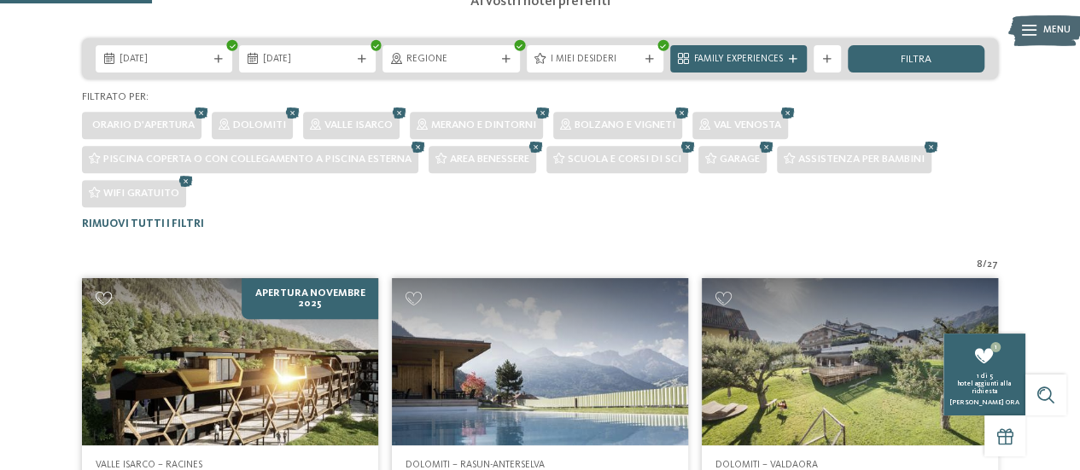
click at [102, 296] on icon at bounding box center [104, 299] width 16 height 14
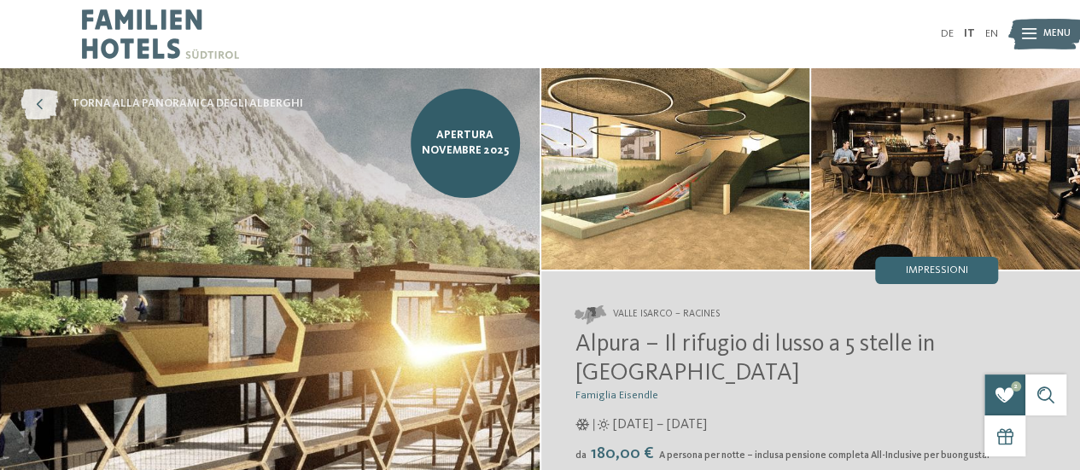
click at [52, 107] on icon at bounding box center [39, 104] width 38 height 31
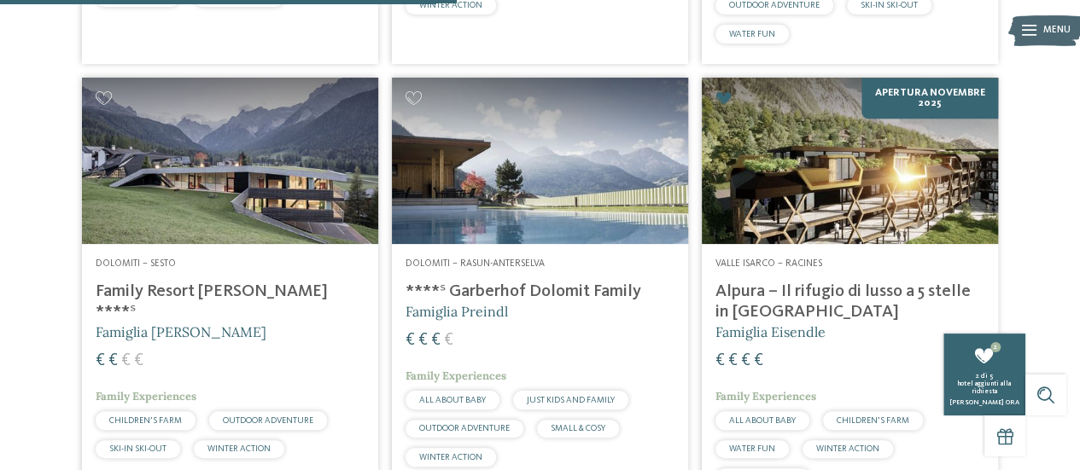
scroll to position [937, 0]
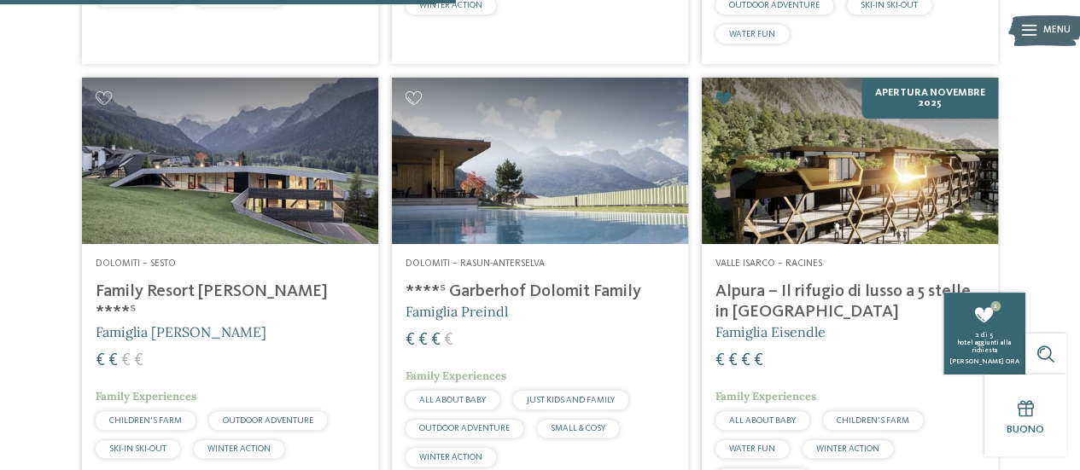
click at [413, 94] on icon at bounding box center [413, 98] width 16 height 14
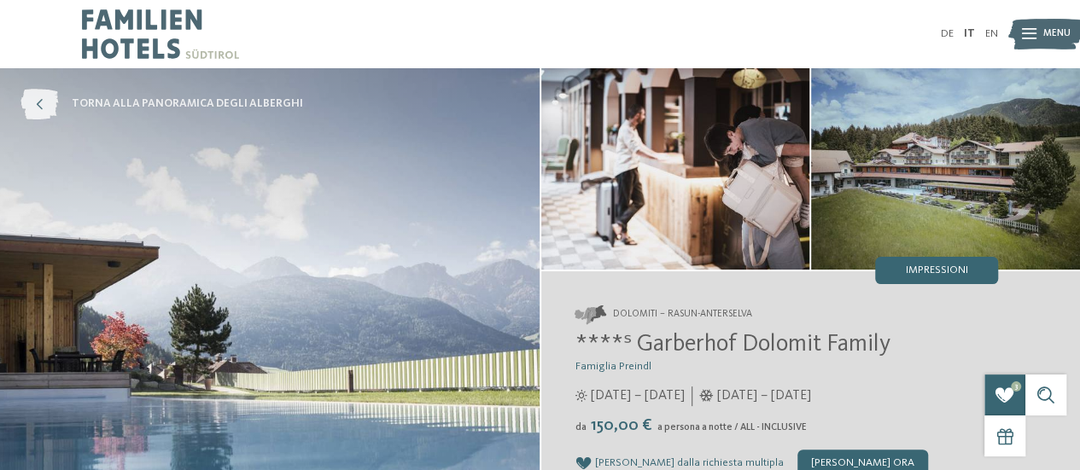
click at [46, 104] on icon at bounding box center [39, 104] width 38 height 31
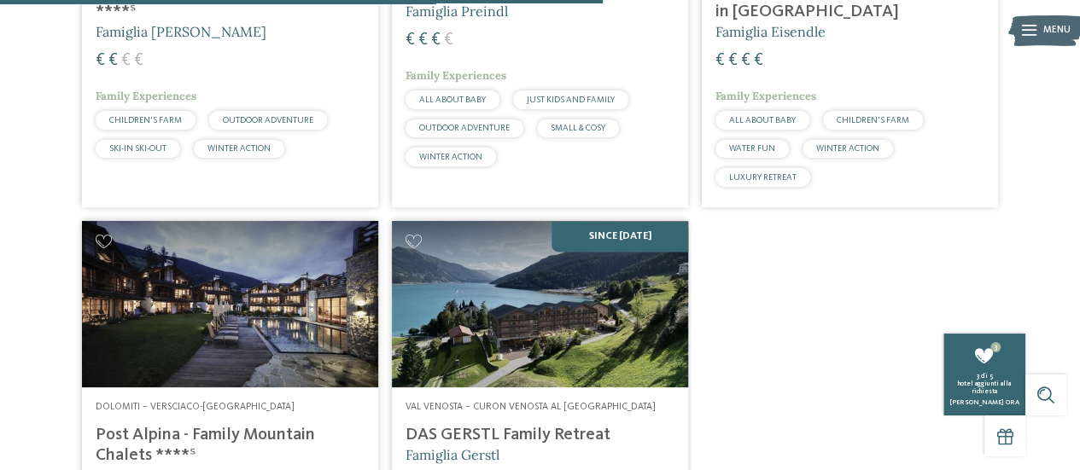
scroll to position [1239, 0]
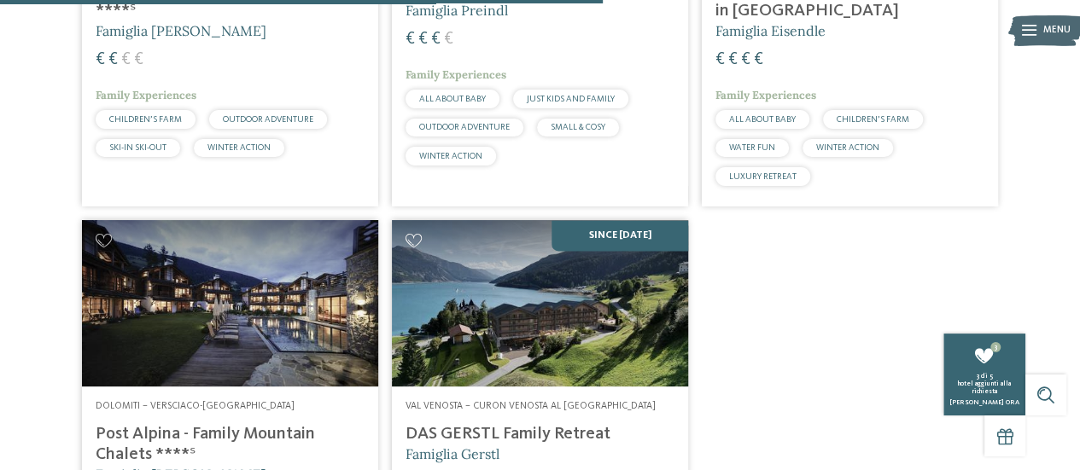
click at [422, 236] on icon at bounding box center [413, 241] width 16 height 14
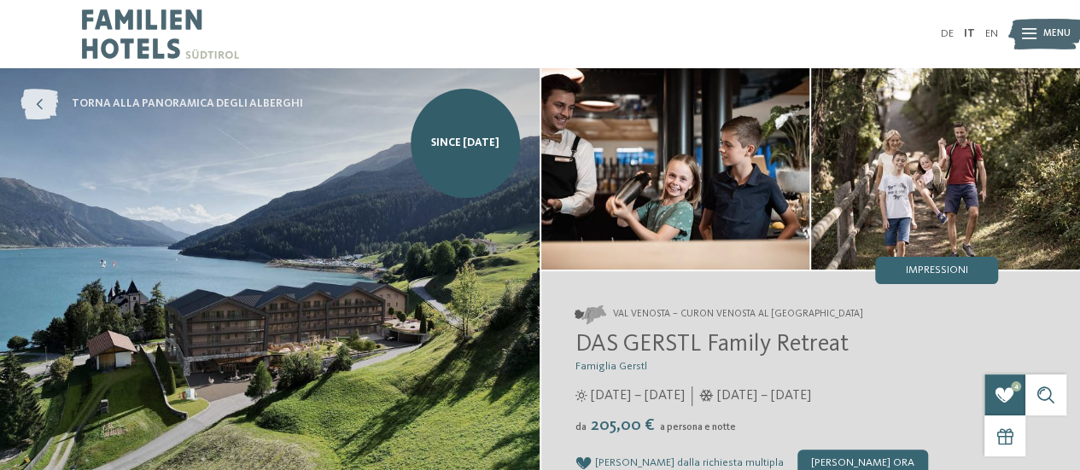
click at [55, 98] on icon at bounding box center [39, 104] width 38 height 31
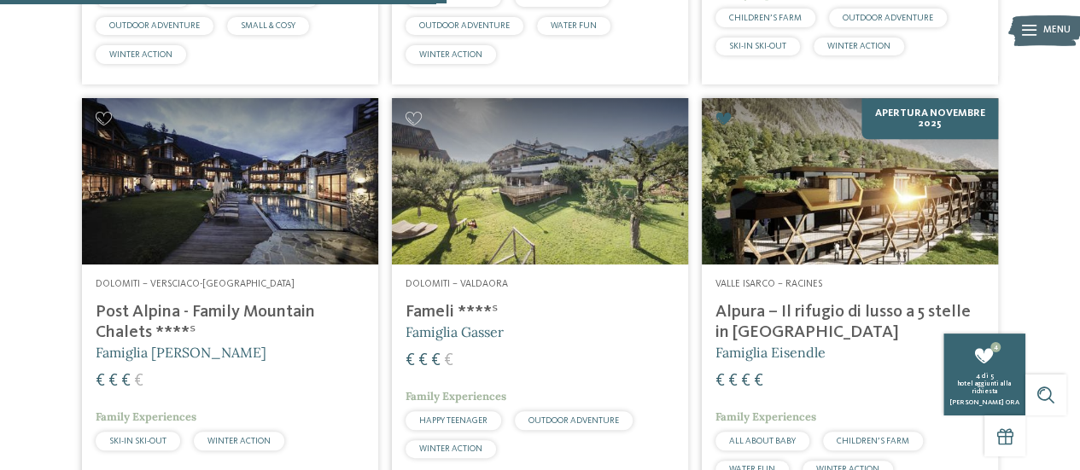
scroll to position [917, 0]
click at [415, 108] on img at bounding box center [540, 181] width 296 height 166
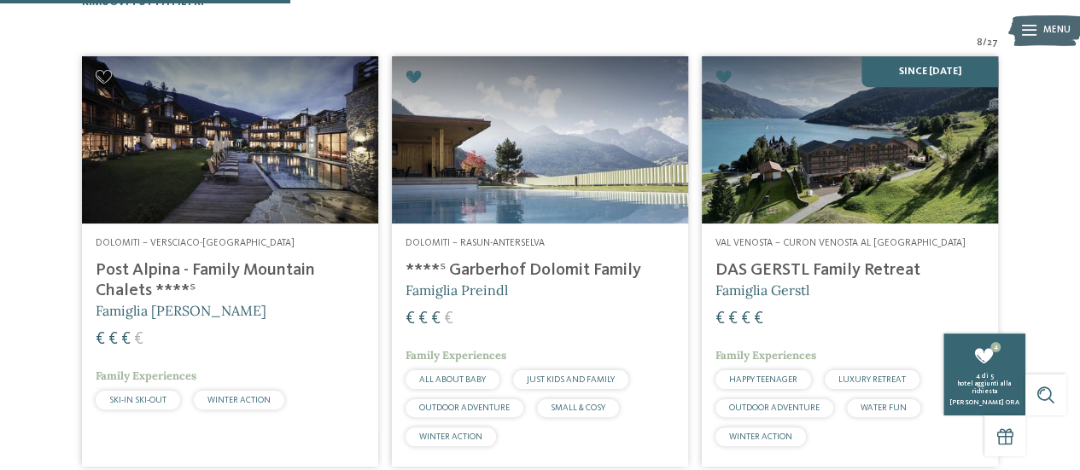
scroll to position [709, 0]
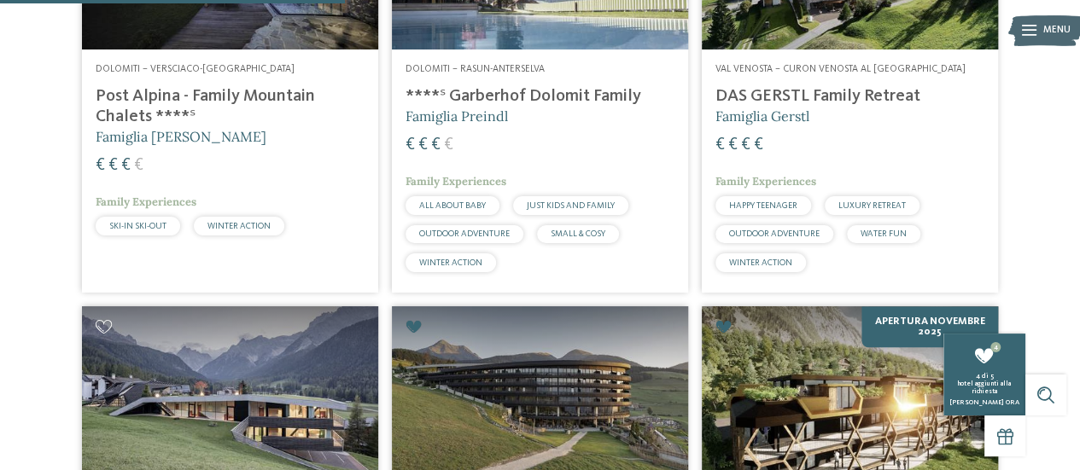
click at [99, 330] on icon at bounding box center [104, 327] width 16 height 14
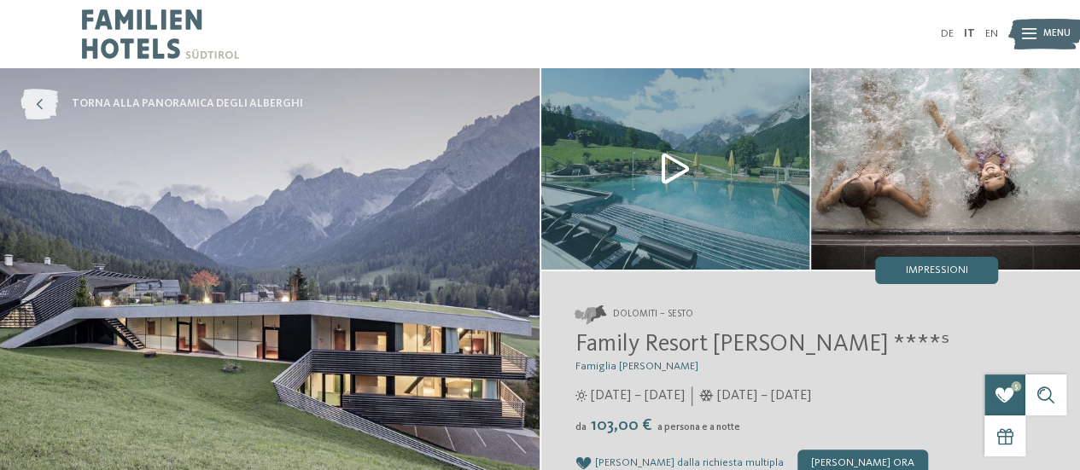
click at [44, 108] on icon at bounding box center [39, 104] width 38 height 31
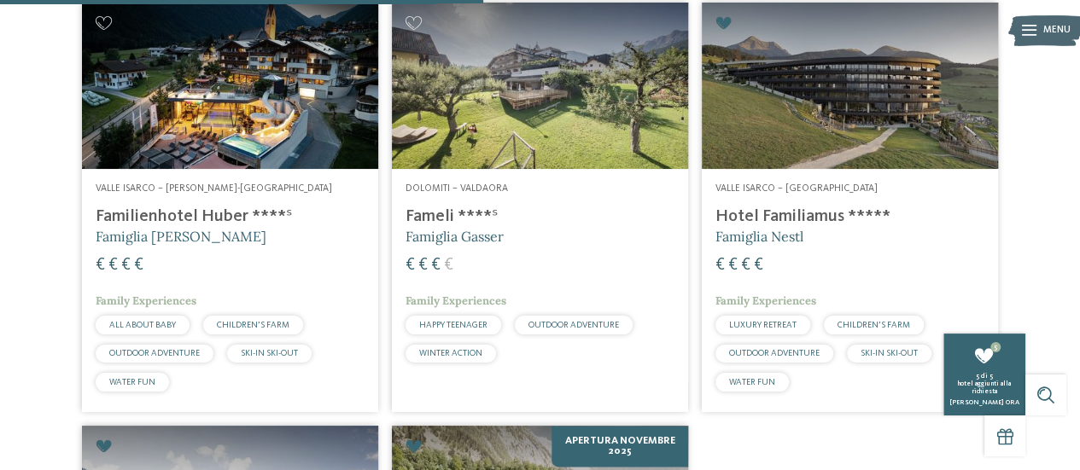
scroll to position [990, 0]
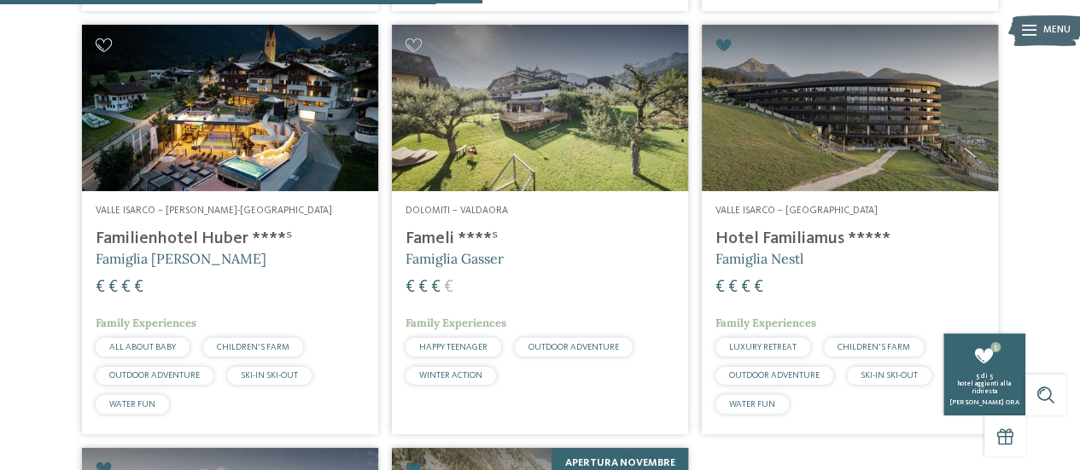
click at [107, 42] on icon at bounding box center [104, 45] width 16 height 14
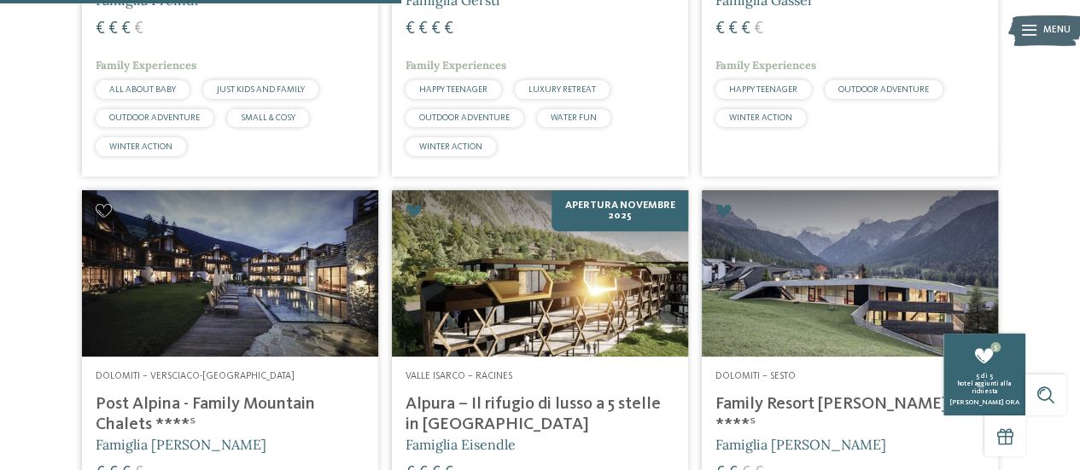
scroll to position [825, 0]
click at [102, 209] on icon at bounding box center [104, 211] width 16 height 14
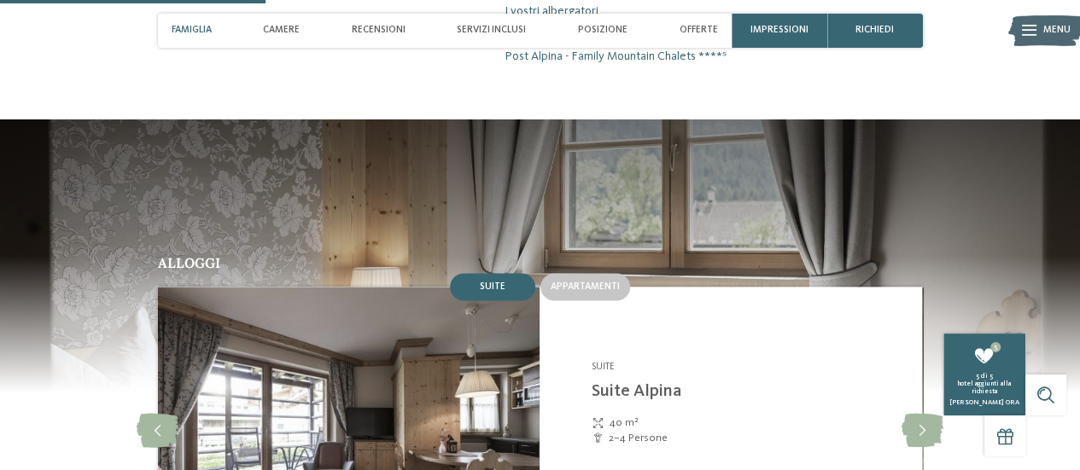
scroll to position [1248, 0]
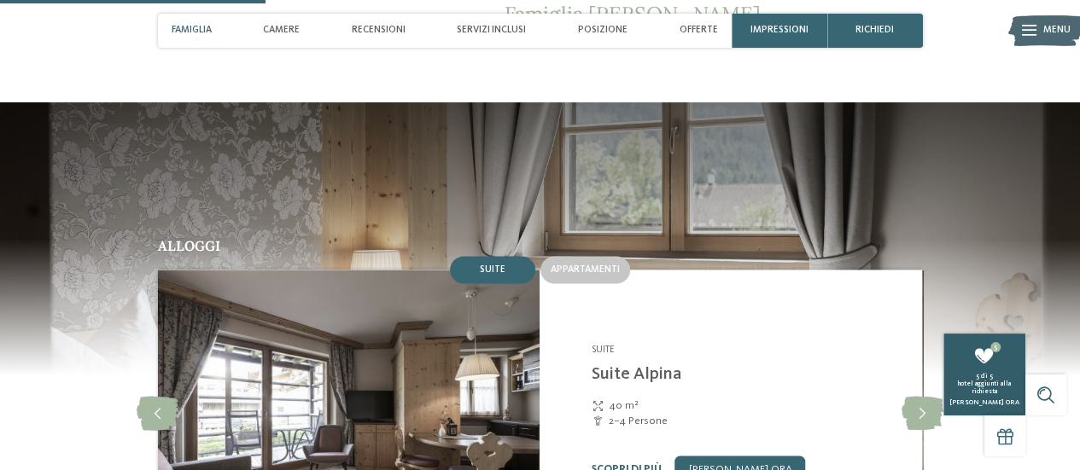
click at [994, 394] on span "hotel aggiunti alla richiesta" at bounding box center [984, 388] width 53 height 15
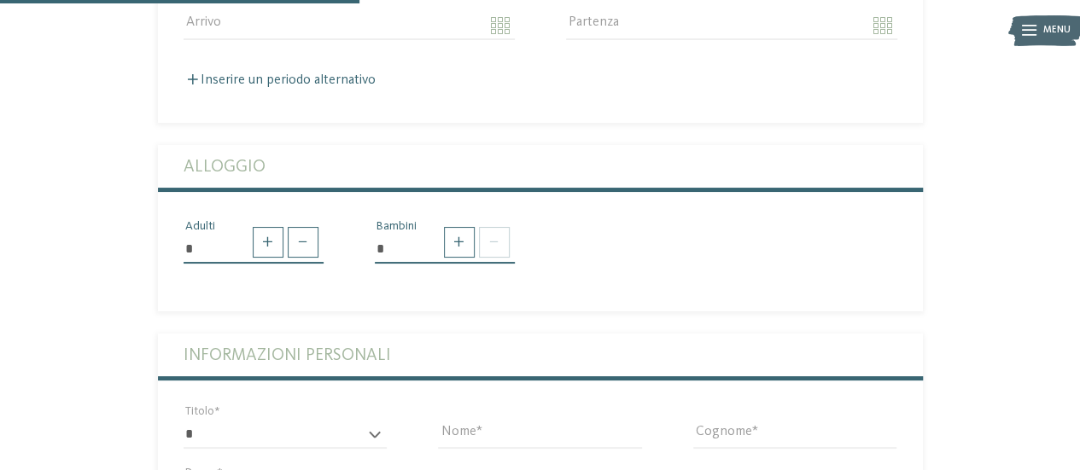
scroll to position [446, 0]
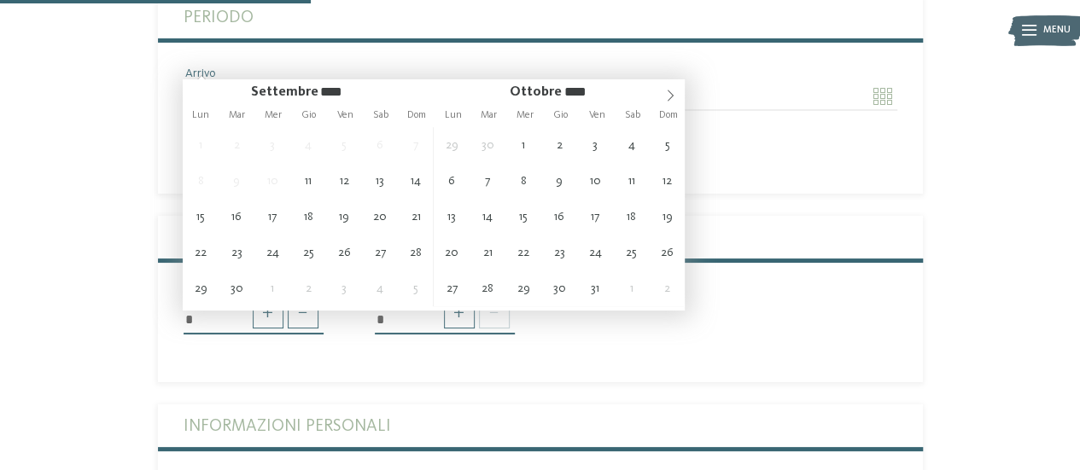
click at [499, 82] on input "Arrivo" at bounding box center [349, 96] width 331 height 29
click at [669, 95] on icon at bounding box center [670, 96] width 12 height 12
type input "****"
click at [669, 95] on icon at bounding box center [670, 96] width 12 height 12
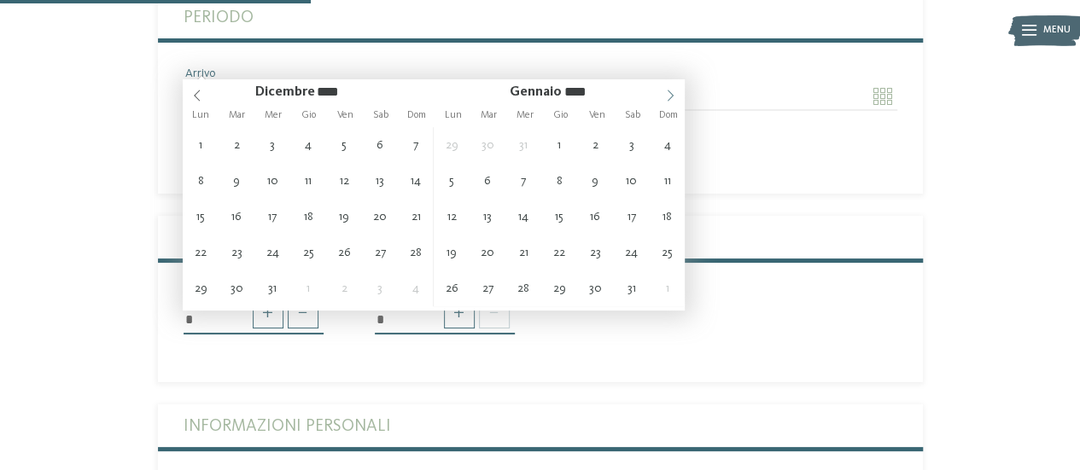
type input "****"
click at [669, 95] on icon at bounding box center [670, 96] width 12 height 12
type input "**********"
type input "****"
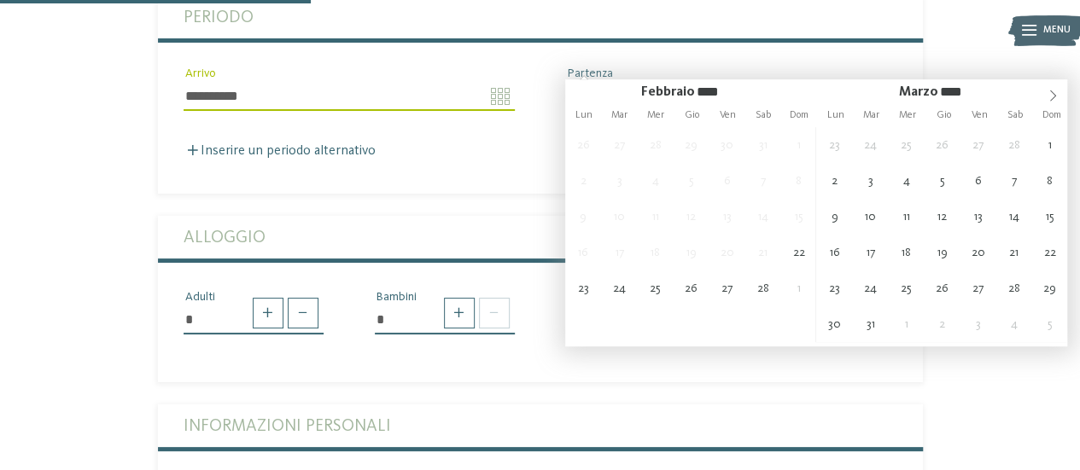
click at [601, 82] on input "Partenza" at bounding box center [731, 96] width 331 height 29
type input "**********"
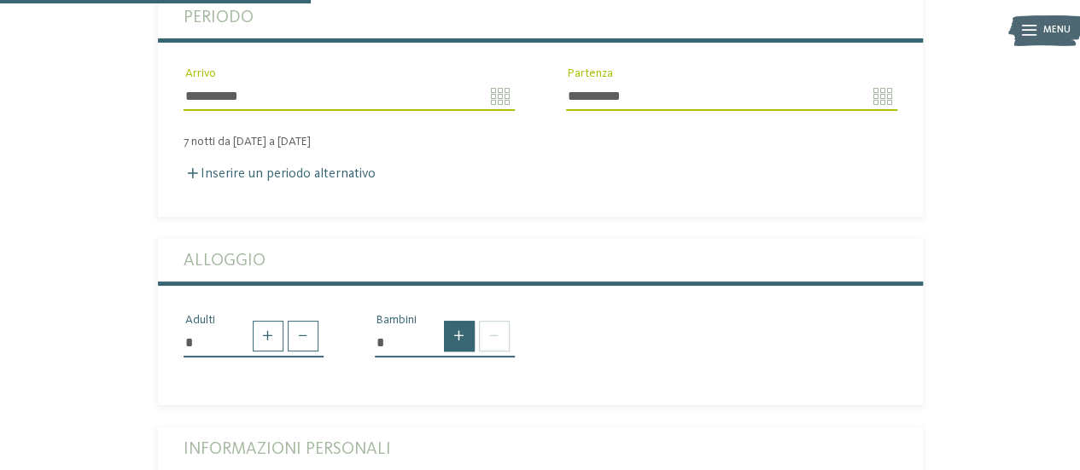
click at [471, 321] on span at bounding box center [459, 336] width 31 height 31
type input "*"
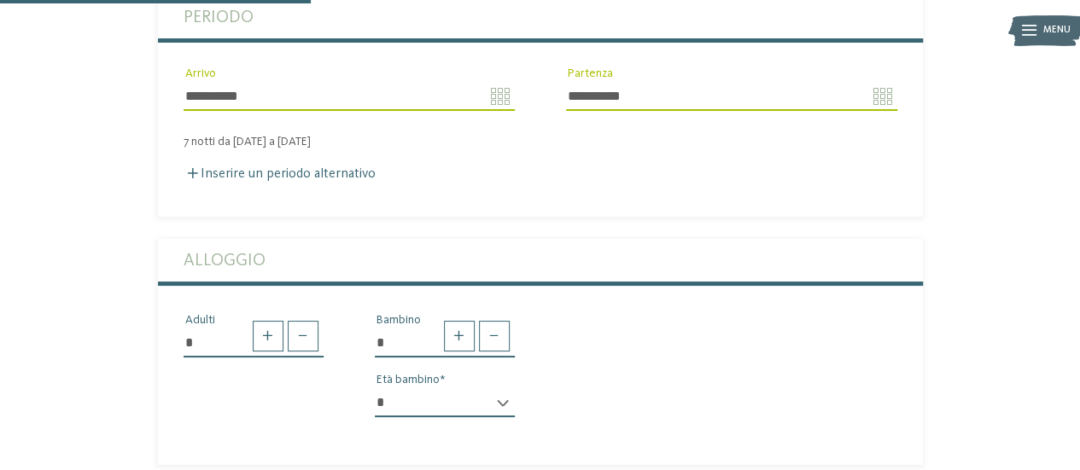
click at [490, 388] on select "* * * * * * * * * * * ** ** ** ** ** ** ** **" at bounding box center [445, 402] width 140 height 29
select select "*"
click at [375, 388] on select "* * * * * * * * * * * ** ** ** ** ** ** ** **" at bounding box center [445, 402] width 140 height 29
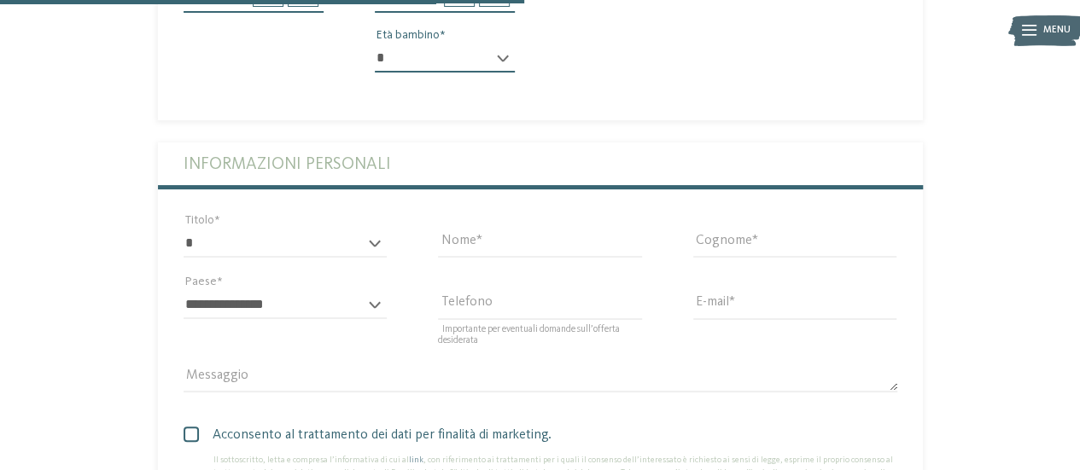
scroll to position [794, 0]
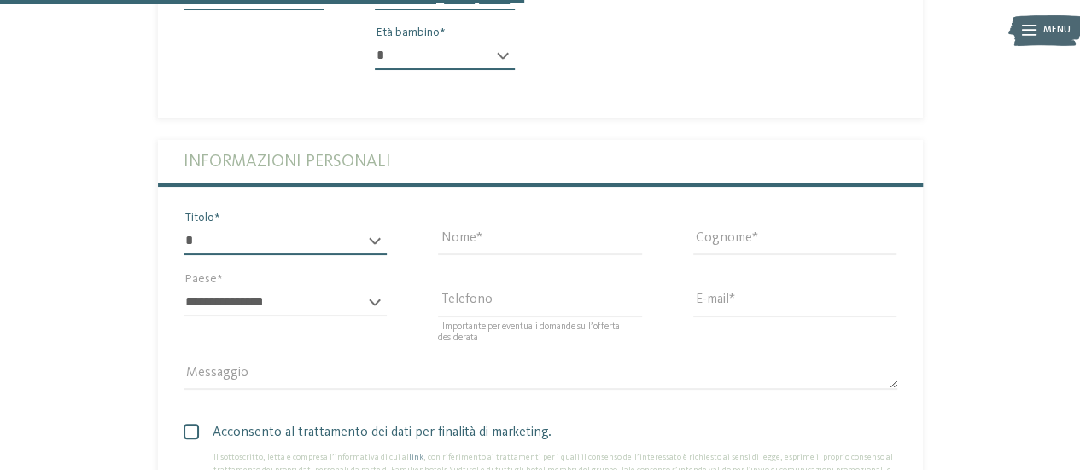
click at [365, 226] on select "* ****** ******* ******** ******" at bounding box center [286, 240] width 204 height 29
select select "*"
click at [184, 226] on select "* ****** ******* ******** ******" at bounding box center [286, 240] width 204 height 29
click at [512, 226] on input "Nome" at bounding box center [540, 240] width 204 height 29
type input "*"
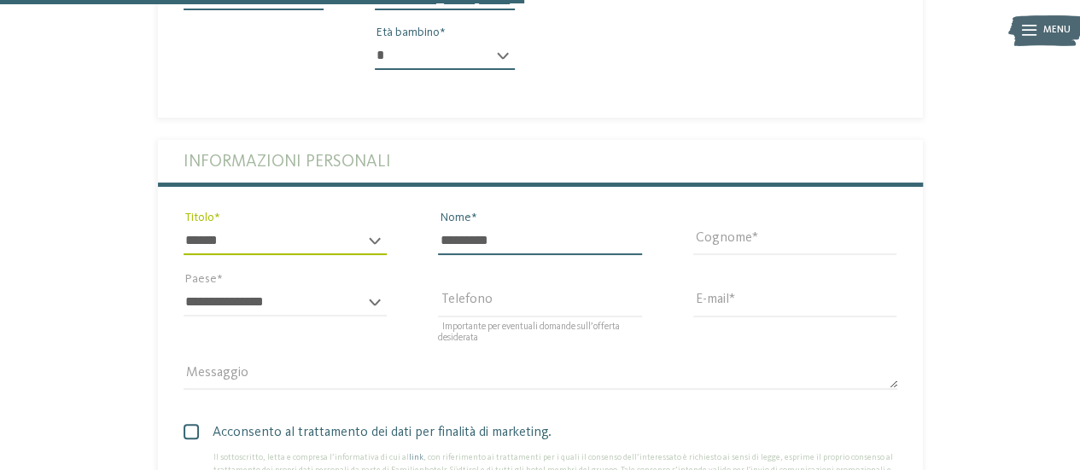
type input "*********"
click at [722, 226] on input "Cognome" at bounding box center [795, 240] width 204 height 29
type input "**********"
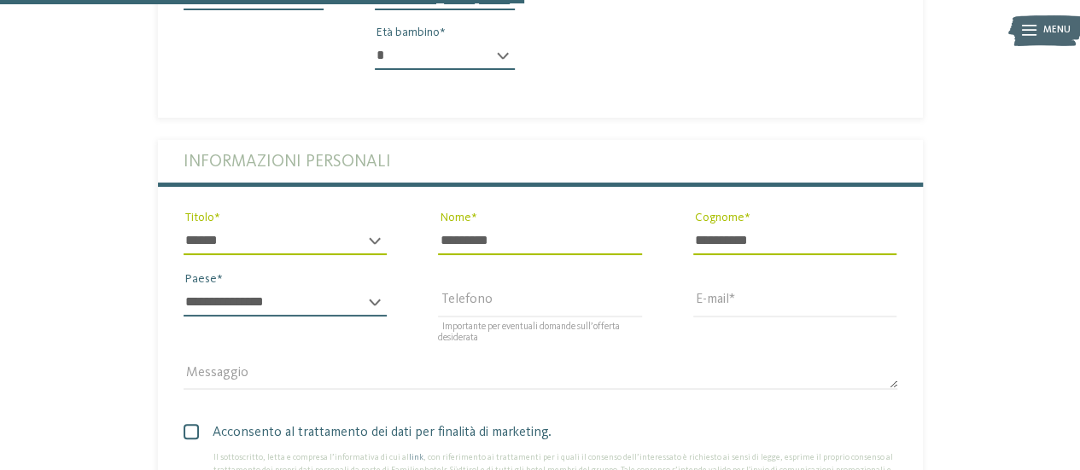
click at [348, 288] on select "**********" at bounding box center [286, 302] width 204 height 29
select select "**"
click at [184, 288] on select "**********" at bounding box center [286, 302] width 204 height 29
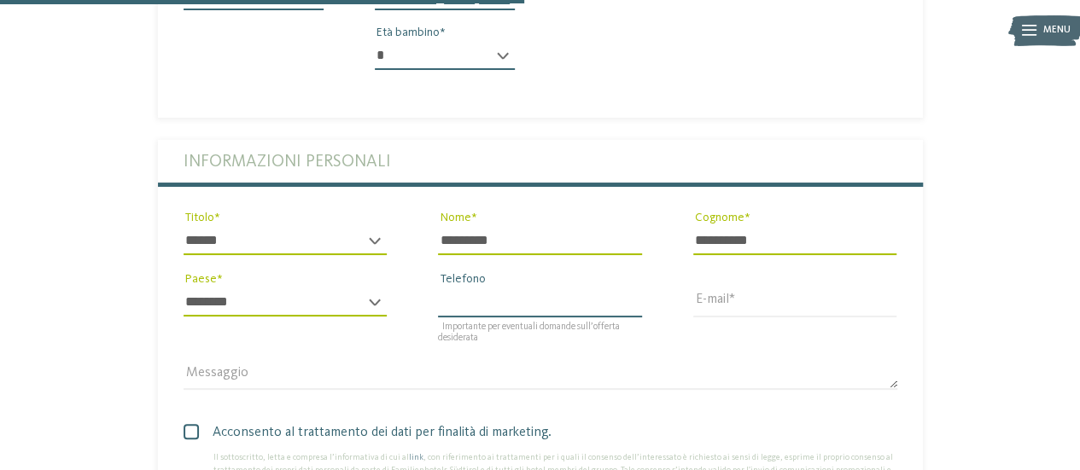
click at [522, 288] on input "Telefono" at bounding box center [540, 302] width 204 height 29
type input "**********"
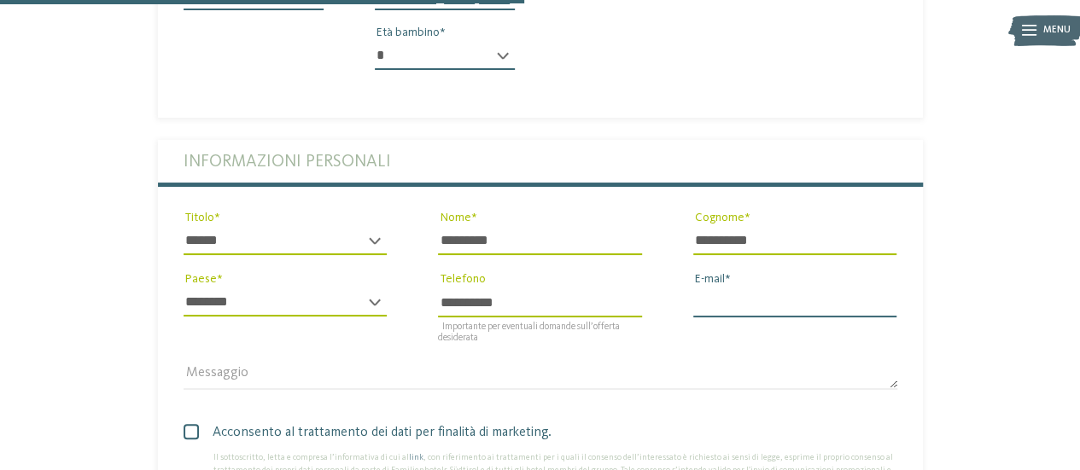
click at [739, 288] on input "E-mail" at bounding box center [795, 302] width 204 height 29
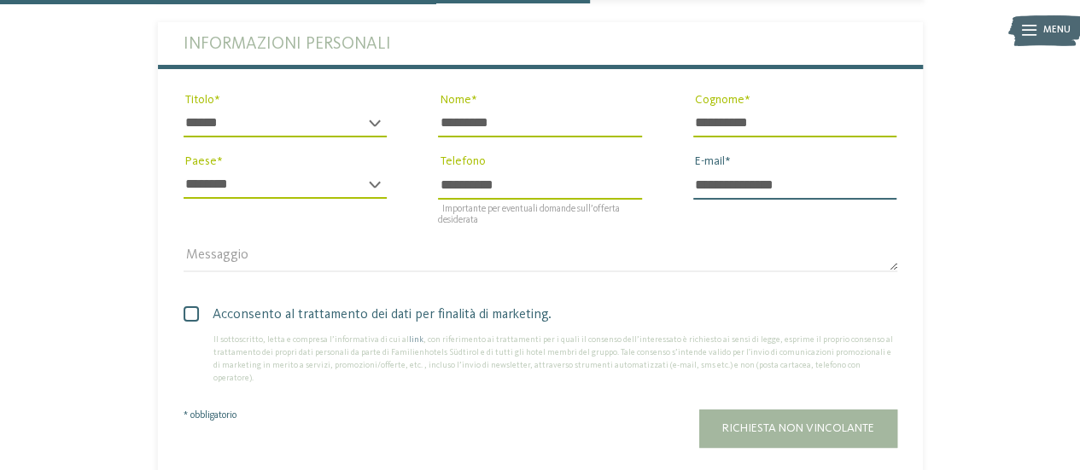
scroll to position [918, 0]
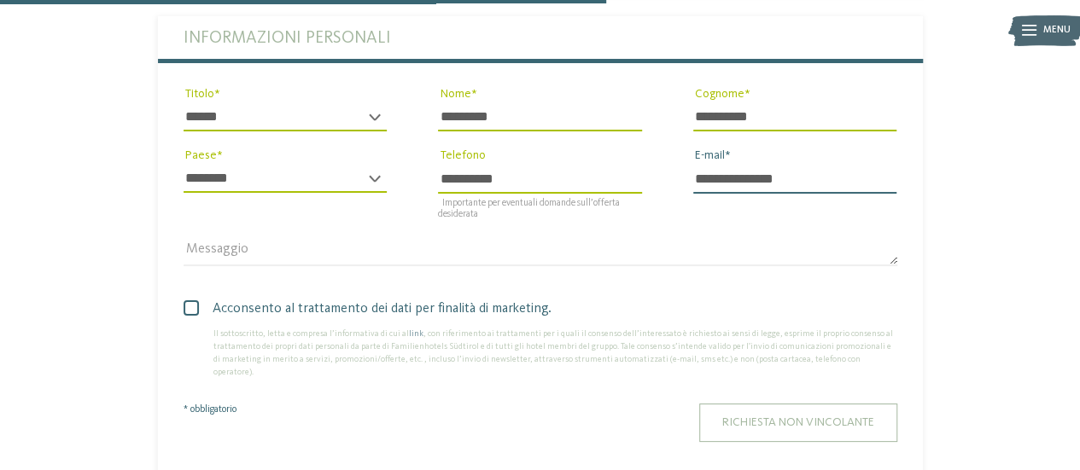
type input "**********"
click at [807, 417] on span "Richiesta non vincolante" at bounding box center [798, 423] width 152 height 12
